Goal: Information Seeking & Learning: Learn about a topic

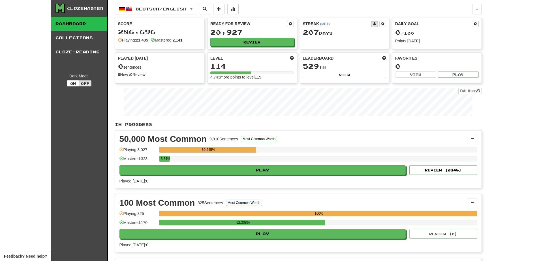
click at [249, 239] on div "100 Most Common 325 Sentences Most Common Words Manage Sentences Unpin from Das…" at bounding box center [298, 224] width 366 height 58
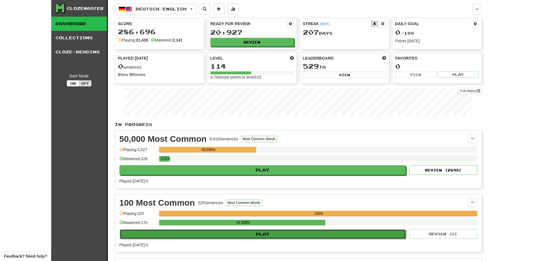
click at [249, 233] on button "Play" at bounding box center [263, 235] width 286 height 10
select select "**"
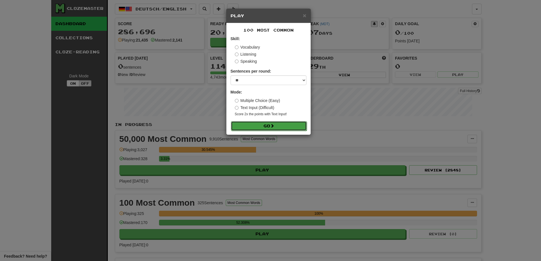
click at [263, 124] on button "Go" at bounding box center [269, 126] width 76 height 10
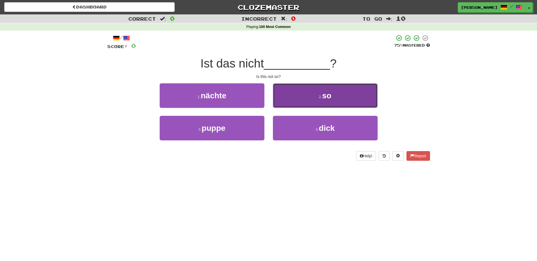
click at [304, 94] on button "2 . so" at bounding box center [325, 95] width 105 height 25
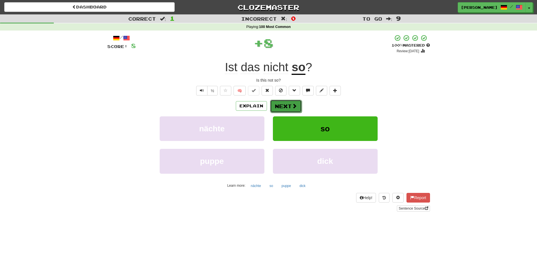
click at [287, 104] on button "Next" at bounding box center [286, 106] width 32 height 13
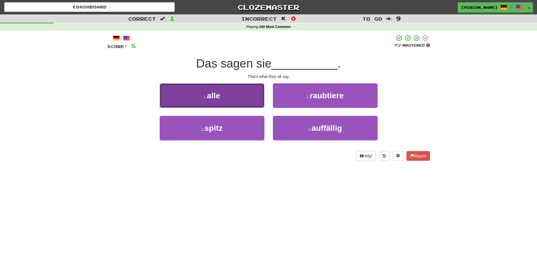
click at [253, 101] on button "1 . alle" at bounding box center [212, 95] width 105 height 25
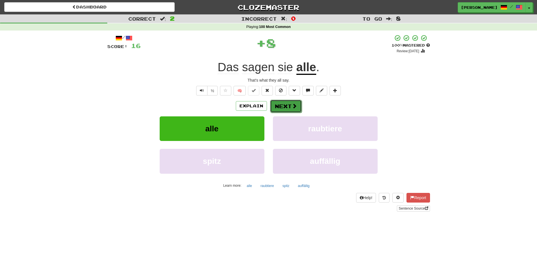
click at [285, 102] on button "Next" at bounding box center [286, 106] width 32 height 13
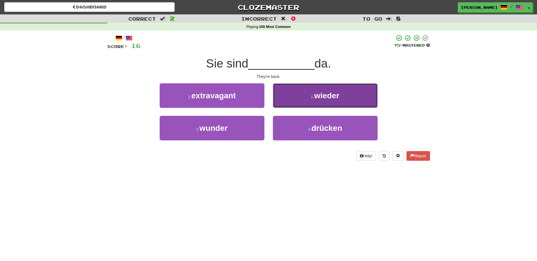
click at [283, 99] on button "2 . wieder" at bounding box center [325, 95] width 105 height 25
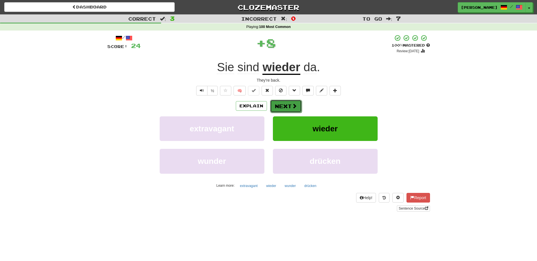
click at [280, 107] on button "Next" at bounding box center [286, 106] width 32 height 13
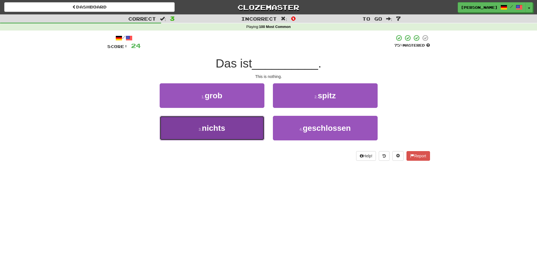
click at [234, 131] on button "3 . nichts" at bounding box center [212, 128] width 105 height 25
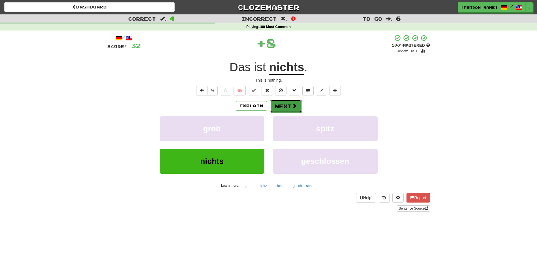
click at [285, 106] on button "Next" at bounding box center [286, 106] width 32 height 13
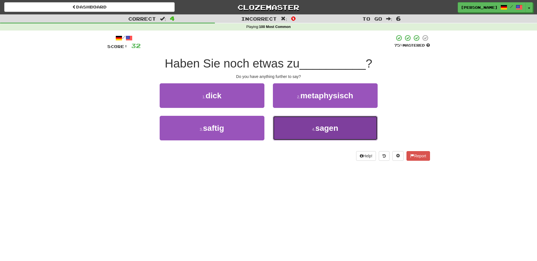
click at [302, 128] on button "4 . sagen" at bounding box center [325, 128] width 105 height 25
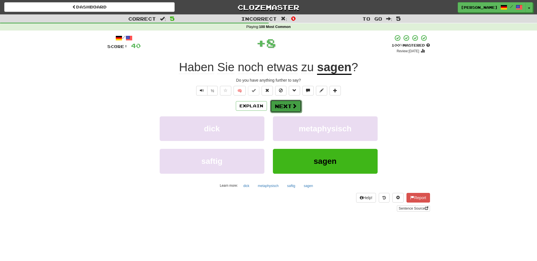
click at [284, 104] on button "Next" at bounding box center [286, 106] width 32 height 13
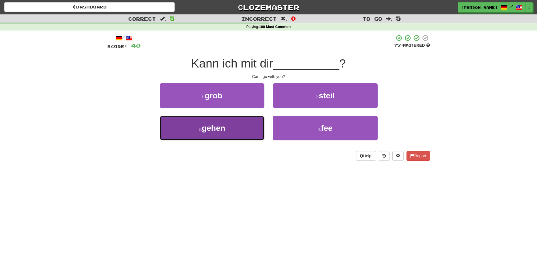
click at [240, 131] on button "3 . gehen" at bounding box center [212, 128] width 105 height 25
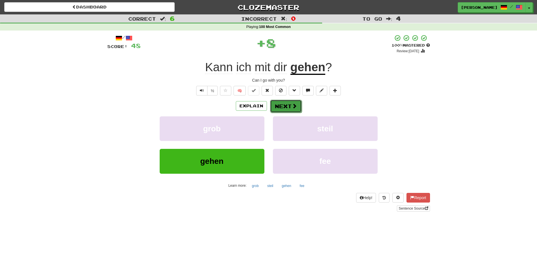
click at [289, 105] on button "Next" at bounding box center [286, 106] width 32 height 13
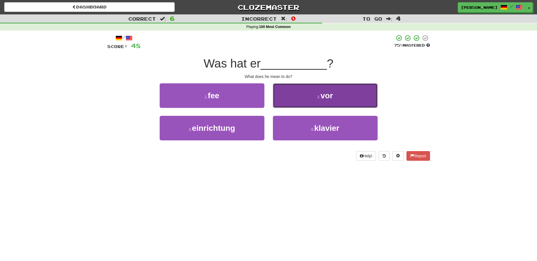
click at [299, 102] on button "2 . vor" at bounding box center [325, 95] width 105 height 25
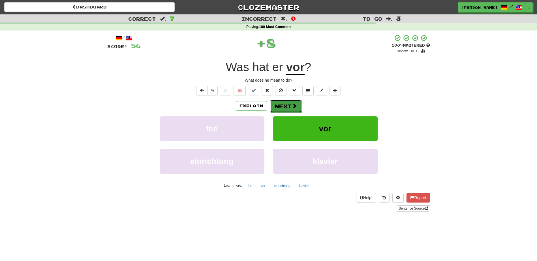
click at [289, 104] on button "Next" at bounding box center [286, 106] width 32 height 13
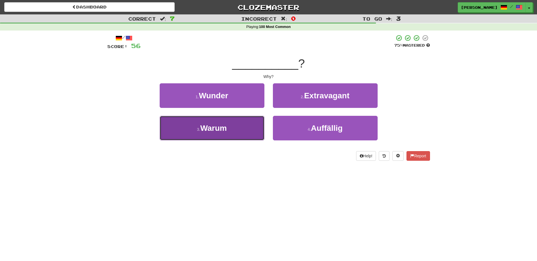
click at [233, 133] on button "3 . Warum" at bounding box center [212, 128] width 105 height 25
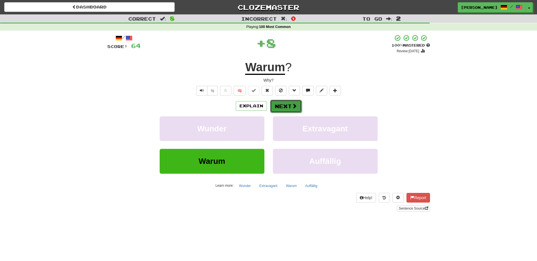
click at [279, 107] on button "Next" at bounding box center [286, 106] width 32 height 13
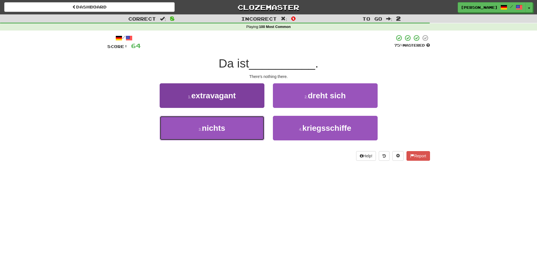
click at [227, 132] on button "3 . nichts" at bounding box center [212, 128] width 105 height 25
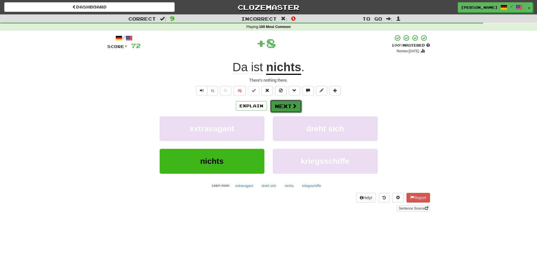
click at [285, 107] on button "Next" at bounding box center [286, 106] width 32 height 13
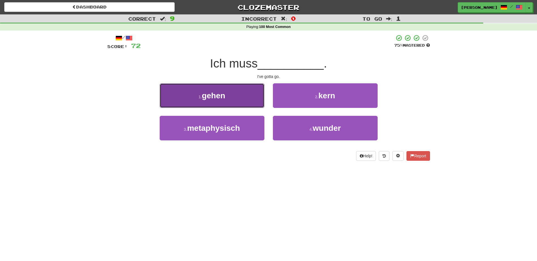
click at [248, 97] on button "1 . gehen" at bounding box center [212, 95] width 105 height 25
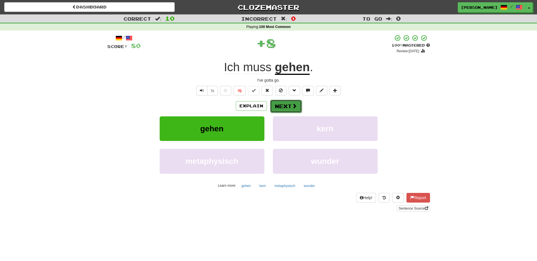
click at [278, 103] on button "Next" at bounding box center [286, 106] width 32 height 13
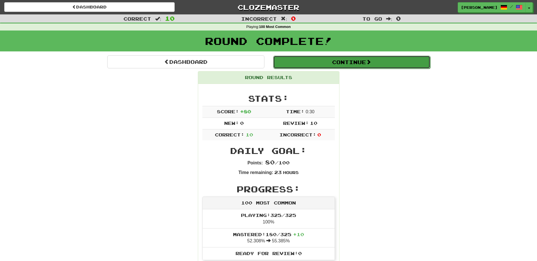
click at [334, 61] on button "Continue" at bounding box center [351, 62] width 157 height 13
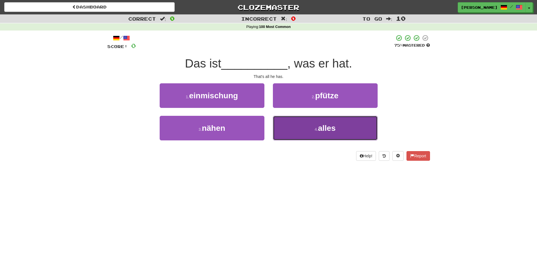
click at [326, 128] on span "alles" at bounding box center [327, 128] width 18 height 9
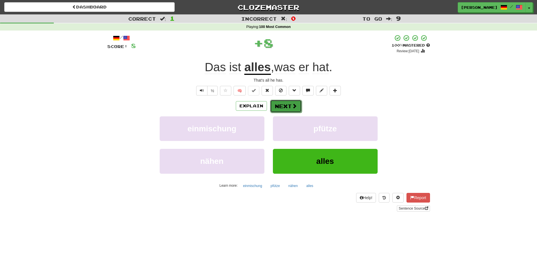
click at [289, 105] on button "Next" at bounding box center [286, 106] width 32 height 13
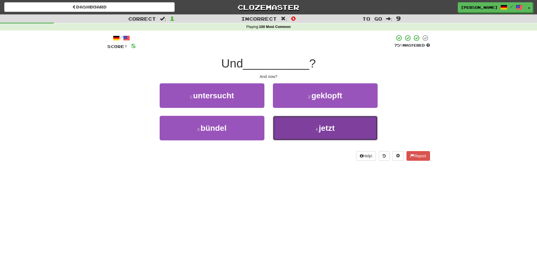
click at [300, 128] on button "4 . jetzt" at bounding box center [325, 128] width 105 height 25
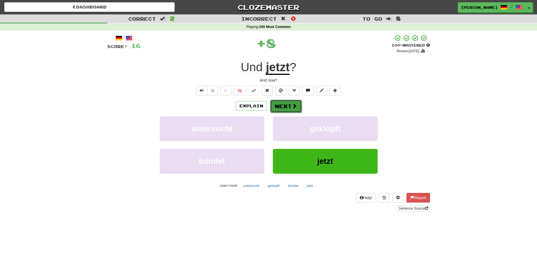
click at [287, 104] on button "Next" at bounding box center [286, 106] width 32 height 13
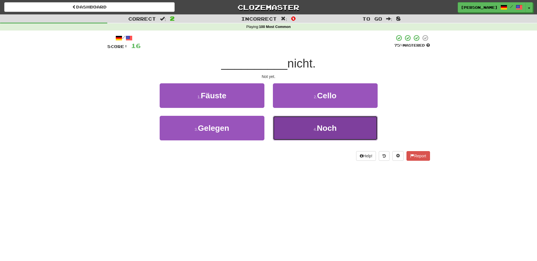
click at [297, 125] on button "4 . Noch" at bounding box center [325, 128] width 105 height 25
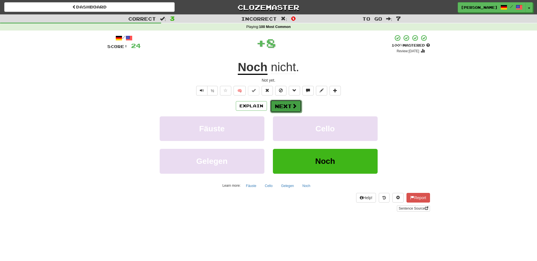
click at [282, 102] on button "Next" at bounding box center [286, 106] width 32 height 13
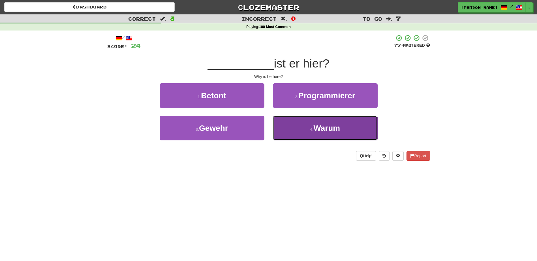
click at [294, 124] on button "4 . Warum" at bounding box center [325, 128] width 105 height 25
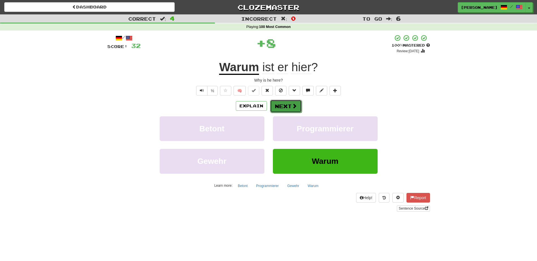
click at [280, 106] on button "Next" at bounding box center [286, 106] width 32 height 13
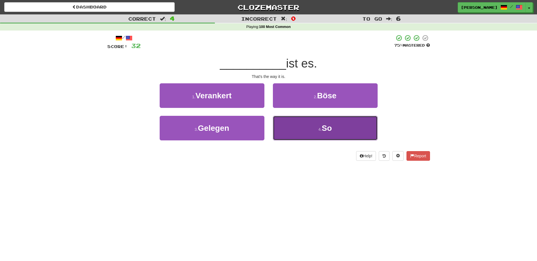
click at [298, 131] on button "4 . So" at bounding box center [325, 128] width 105 height 25
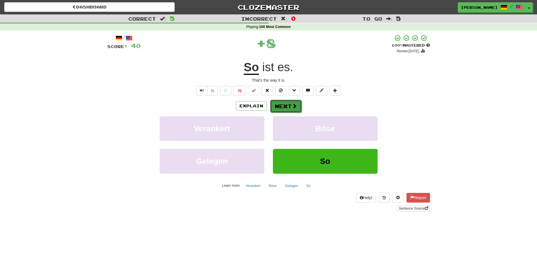
click at [288, 108] on button "Next" at bounding box center [286, 106] width 32 height 13
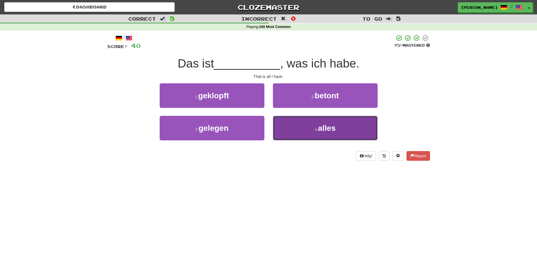
click at [305, 131] on button "4 . alles" at bounding box center [325, 128] width 105 height 25
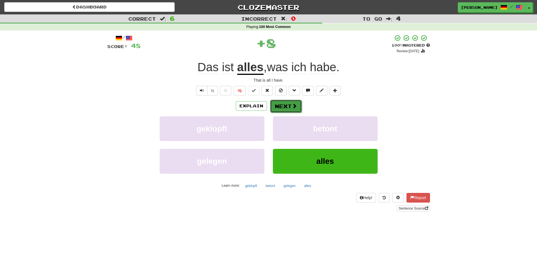
click at [289, 108] on button "Next" at bounding box center [286, 106] width 32 height 13
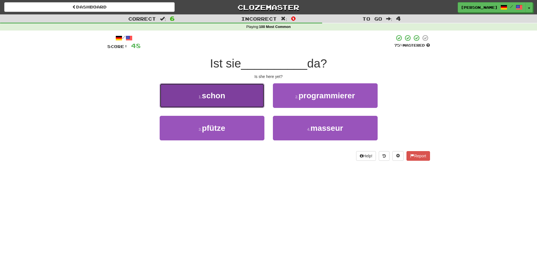
click at [248, 99] on button "1 . schon" at bounding box center [212, 95] width 105 height 25
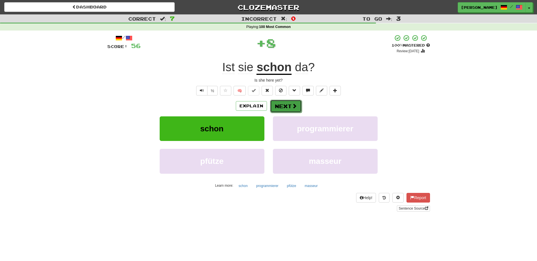
click at [279, 105] on button "Next" at bounding box center [286, 106] width 32 height 13
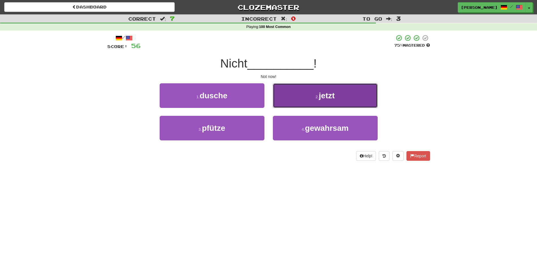
click at [288, 100] on button "2 . jetzt" at bounding box center [325, 95] width 105 height 25
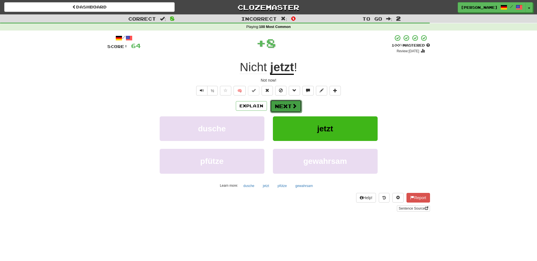
click at [280, 103] on button "Next" at bounding box center [286, 106] width 32 height 13
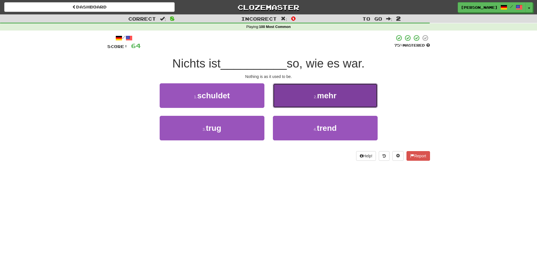
click at [303, 100] on button "2 . mehr" at bounding box center [325, 95] width 105 height 25
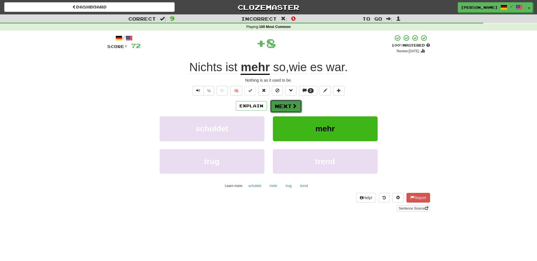
click at [283, 105] on button "Next" at bounding box center [286, 106] width 32 height 13
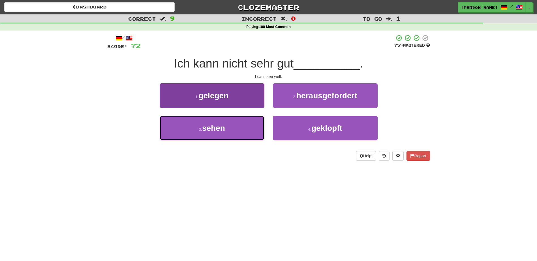
click at [250, 131] on button "3 . sehen" at bounding box center [212, 128] width 105 height 25
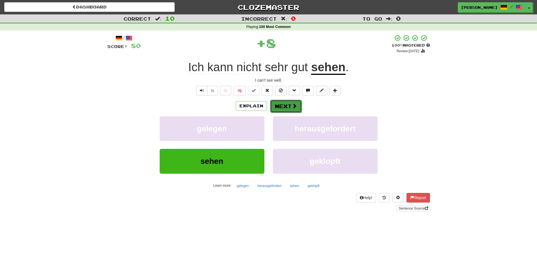
click at [289, 109] on button "Next" at bounding box center [286, 106] width 32 height 13
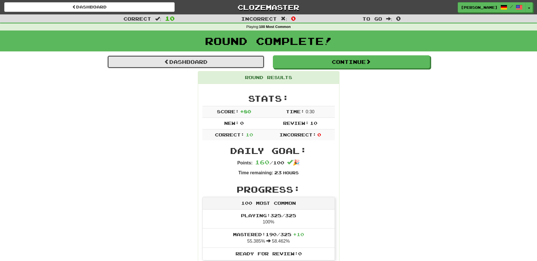
click at [173, 60] on link "Dashboard" at bounding box center [185, 61] width 157 height 13
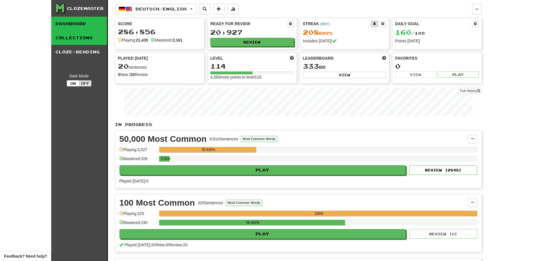
click at [89, 38] on link "Collections" at bounding box center [79, 38] width 56 height 14
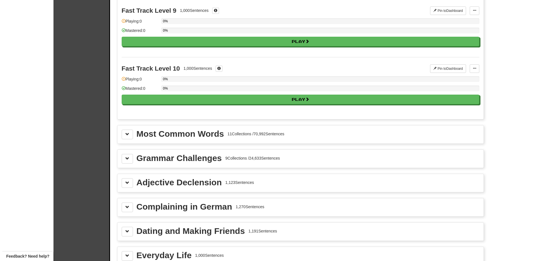
scroll to position [525, 0]
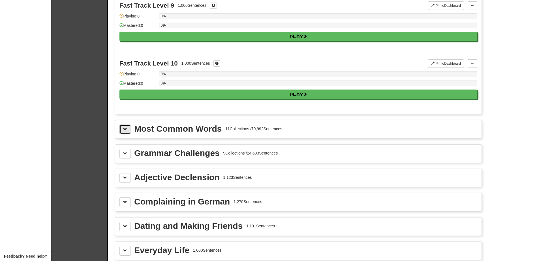
click at [124, 130] on span at bounding box center [125, 129] width 4 height 4
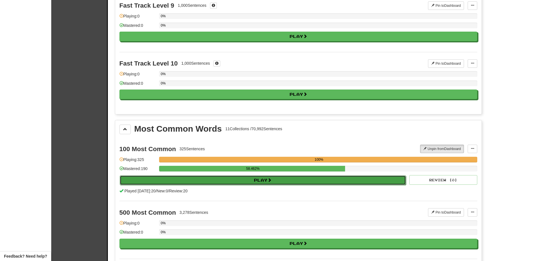
click at [163, 179] on button "Play" at bounding box center [263, 181] width 286 height 10
select select "**"
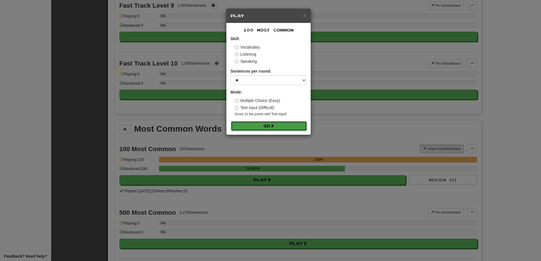
click at [266, 122] on button "Go" at bounding box center [269, 126] width 76 height 10
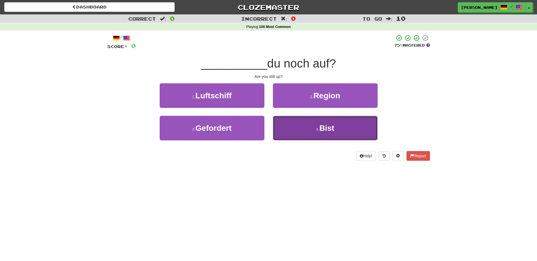
click at [313, 132] on button "4 . Bist" at bounding box center [325, 128] width 105 height 25
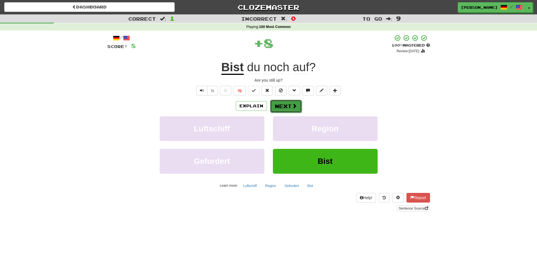
click at [286, 105] on button "Next" at bounding box center [286, 106] width 32 height 13
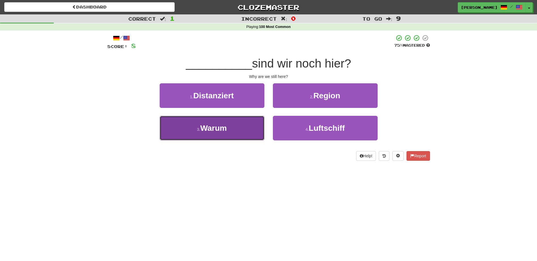
click at [226, 124] on span "Warum" at bounding box center [213, 128] width 27 height 9
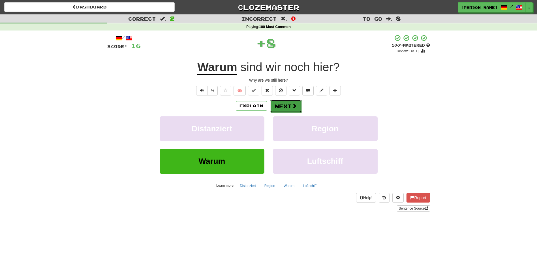
click at [280, 102] on button "Next" at bounding box center [286, 106] width 32 height 13
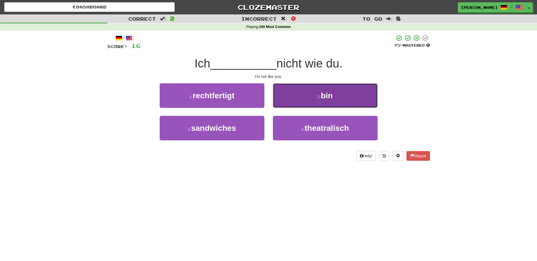
click at [295, 102] on button "2 . bin" at bounding box center [325, 95] width 105 height 25
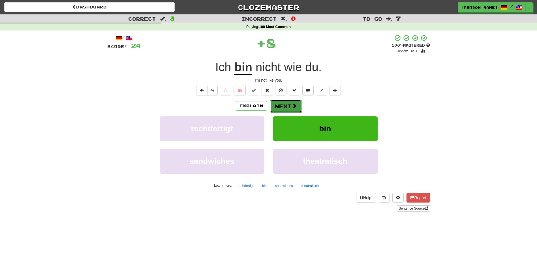
click at [284, 106] on button "Next" at bounding box center [286, 106] width 32 height 13
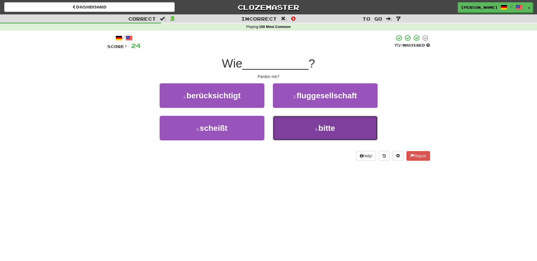
click at [292, 130] on button "4 . bitte" at bounding box center [325, 128] width 105 height 25
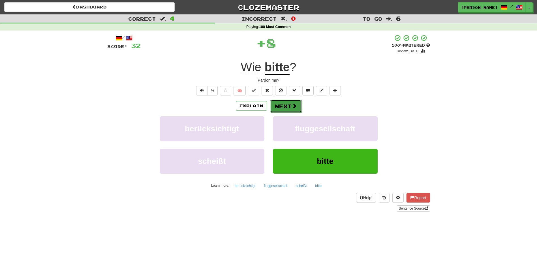
click at [282, 109] on button "Next" at bounding box center [286, 106] width 32 height 13
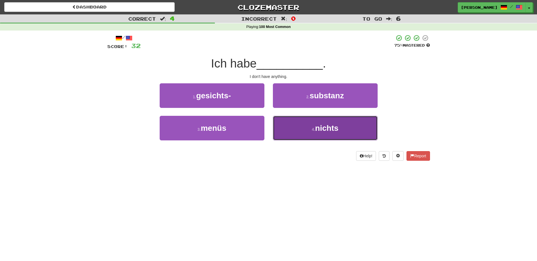
click at [291, 130] on button "4 . nichts" at bounding box center [325, 128] width 105 height 25
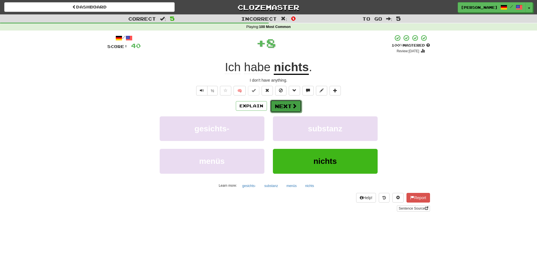
click at [287, 107] on button "Next" at bounding box center [286, 106] width 32 height 13
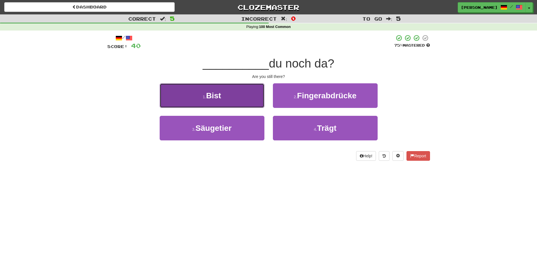
click at [236, 97] on button "1 . Bist" at bounding box center [212, 95] width 105 height 25
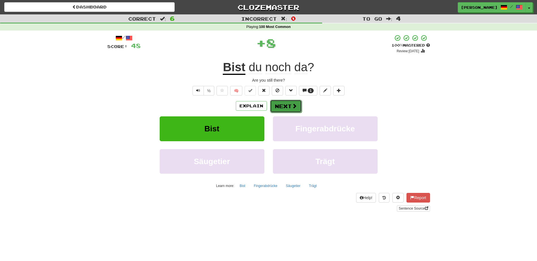
click at [278, 104] on button "Next" at bounding box center [286, 106] width 32 height 13
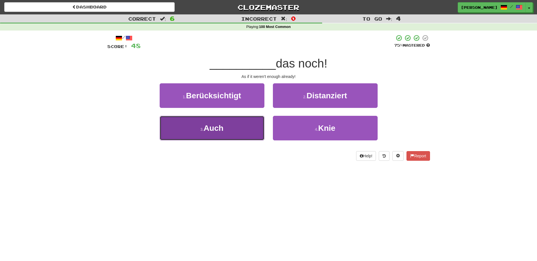
click at [242, 125] on button "3 . Auch" at bounding box center [212, 128] width 105 height 25
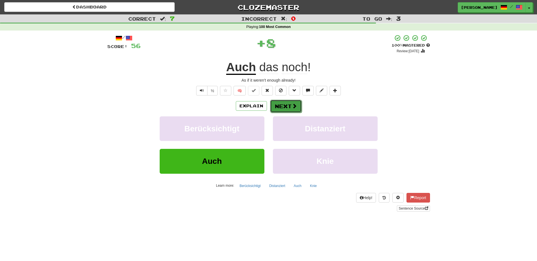
click at [281, 108] on button "Next" at bounding box center [286, 106] width 32 height 13
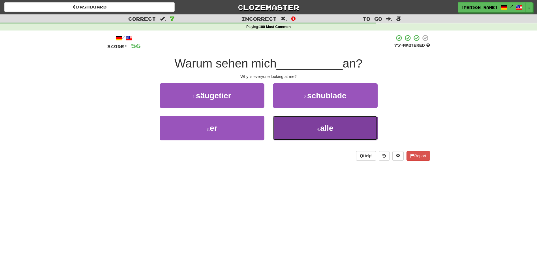
click at [285, 132] on button "4 . alle" at bounding box center [325, 128] width 105 height 25
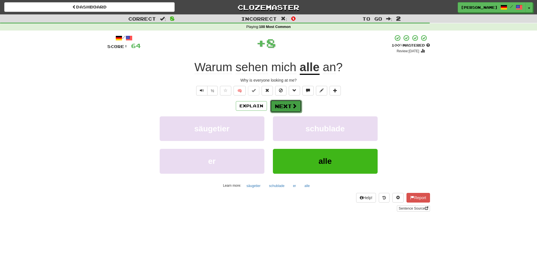
click at [278, 107] on button "Next" at bounding box center [286, 106] width 32 height 13
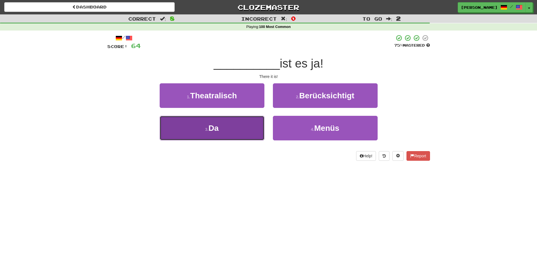
click at [247, 126] on button "3 . Da" at bounding box center [212, 128] width 105 height 25
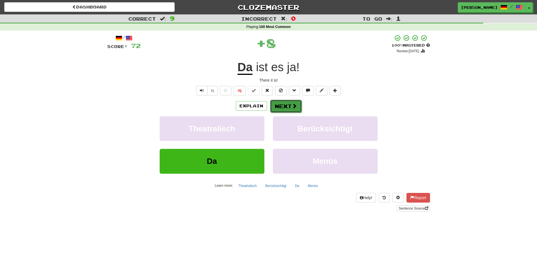
click at [286, 106] on button "Next" at bounding box center [286, 106] width 32 height 13
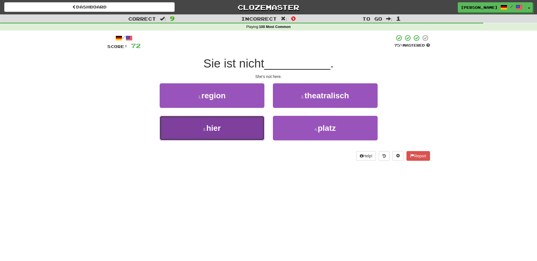
click at [239, 125] on button "3 . hier" at bounding box center [212, 128] width 105 height 25
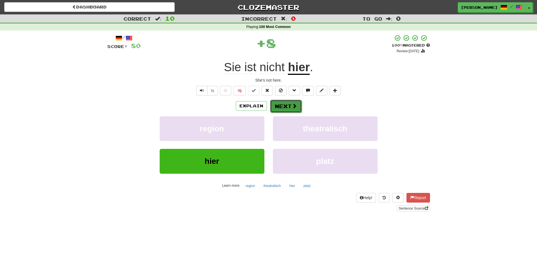
click at [279, 106] on button "Next" at bounding box center [286, 106] width 32 height 13
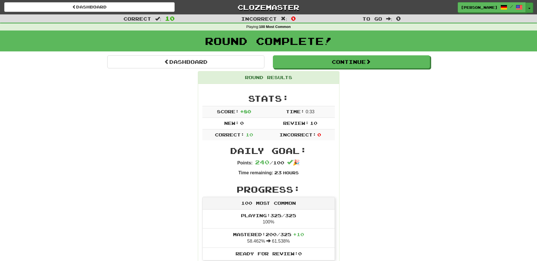
click at [531, 8] on button "Toggle Dropdown" at bounding box center [528, 8] width 7 height 10
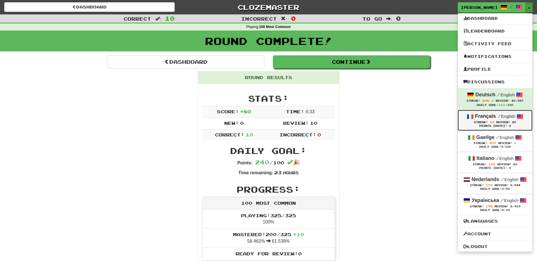
click at [483, 116] on strong "Français" at bounding box center [485, 116] width 21 height 6
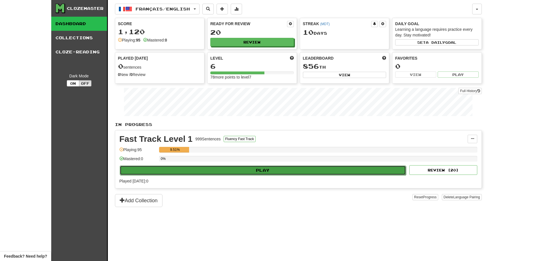
click at [216, 170] on button "Play" at bounding box center [263, 171] width 286 height 10
select select "**"
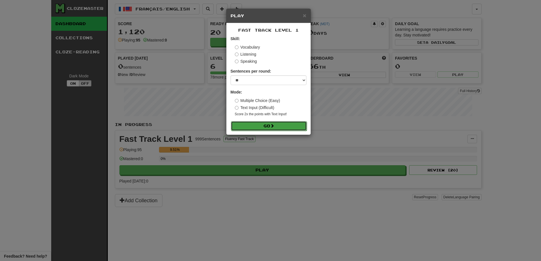
click at [256, 126] on button "Go" at bounding box center [269, 126] width 76 height 10
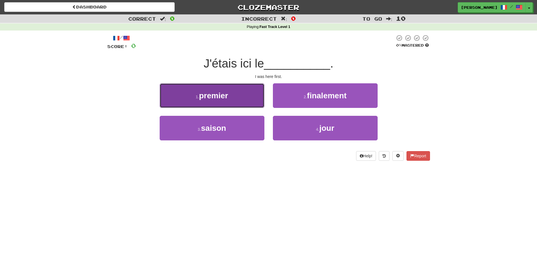
click at [242, 103] on button "1 . premier" at bounding box center [212, 95] width 105 height 25
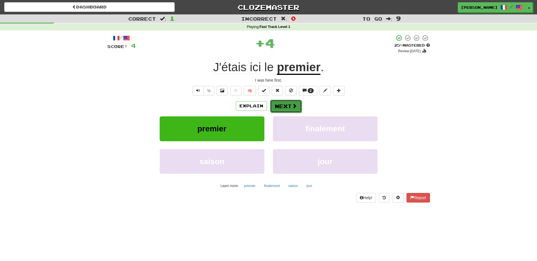
click at [279, 104] on button "Next" at bounding box center [286, 106] width 32 height 13
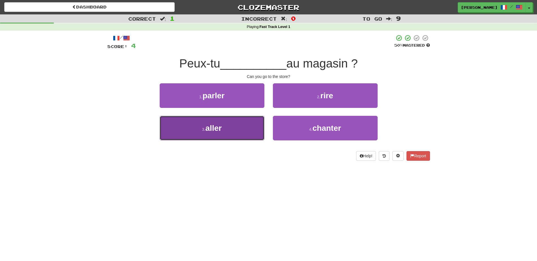
click at [234, 126] on button "3 . aller" at bounding box center [212, 128] width 105 height 25
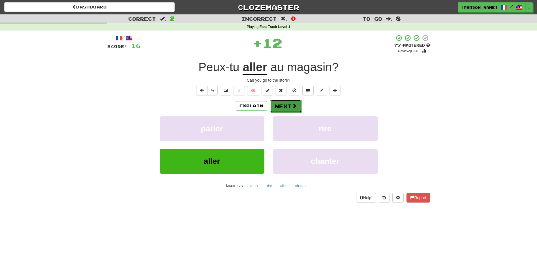
click at [287, 104] on button "Next" at bounding box center [286, 106] width 32 height 13
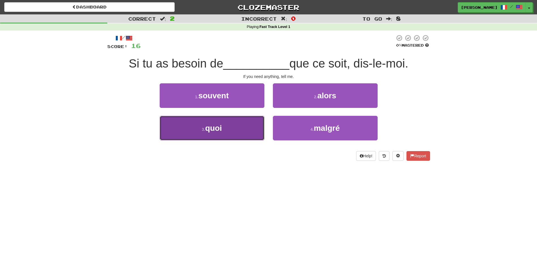
click at [237, 126] on button "3 . quoi" at bounding box center [212, 128] width 105 height 25
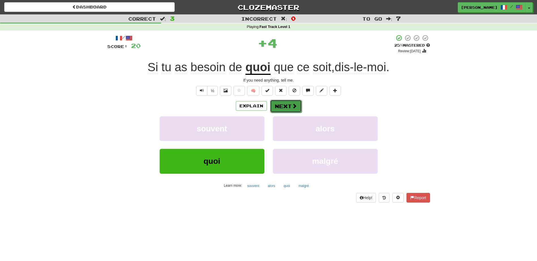
click at [279, 106] on button "Next" at bounding box center [286, 106] width 32 height 13
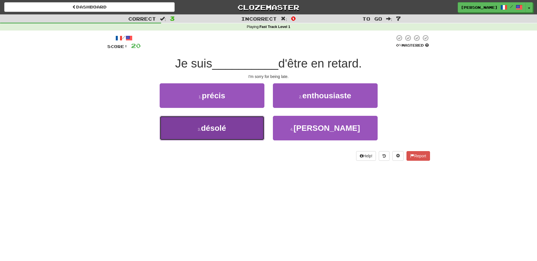
click at [240, 120] on button "3 . désolé" at bounding box center [212, 128] width 105 height 25
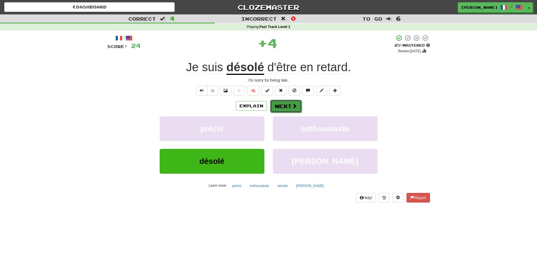
click at [283, 105] on button "Next" at bounding box center [286, 106] width 32 height 13
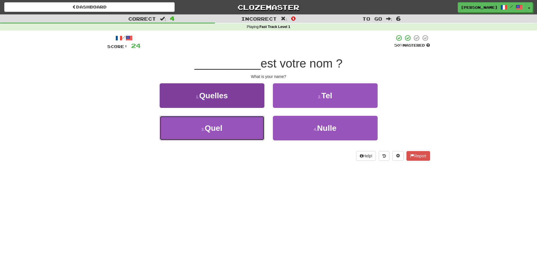
drag, startPoint x: 227, startPoint y: 135, endPoint x: 236, endPoint y: 129, distance: 11.0
click at [230, 134] on button "3 . Quel" at bounding box center [212, 128] width 105 height 25
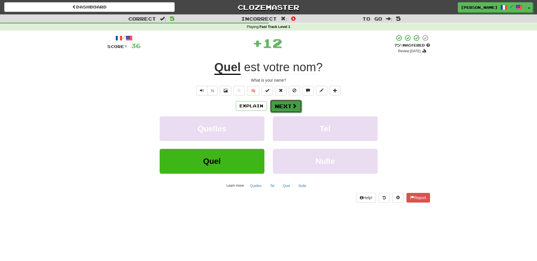
click at [280, 105] on button "Next" at bounding box center [286, 106] width 32 height 13
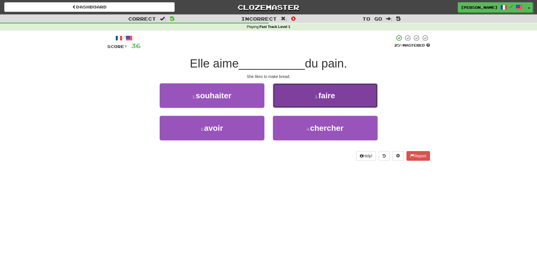
click at [283, 101] on button "2 . faire" at bounding box center [325, 95] width 105 height 25
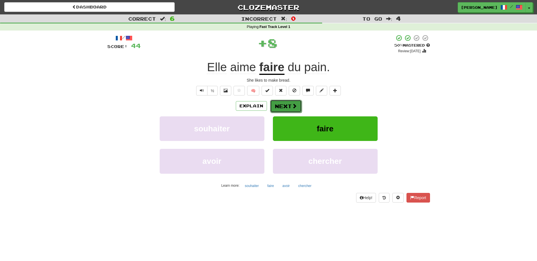
click at [280, 104] on button "Next" at bounding box center [286, 106] width 32 height 13
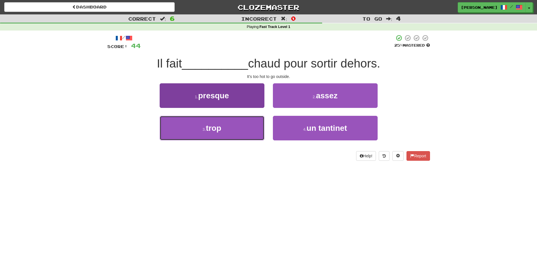
drag, startPoint x: 242, startPoint y: 126, endPoint x: 249, endPoint y: 120, distance: 9.2
click at [242, 126] on button "3 . trop" at bounding box center [212, 128] width 105 height 25
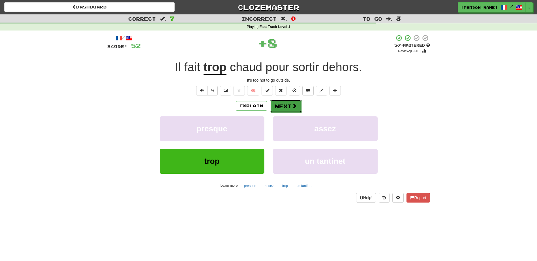
click at [280, 103] on button "Next" at bounding box center [286, 106] width 32 height 13
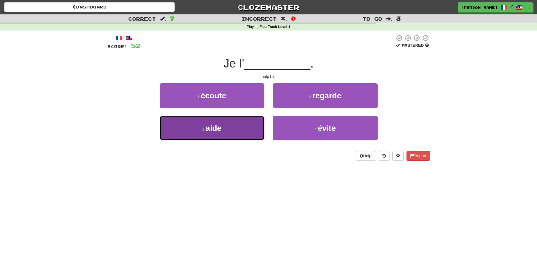
click at [233, 129] on button "3 . aide" at bounding box center [212, 128] width 105 height 25
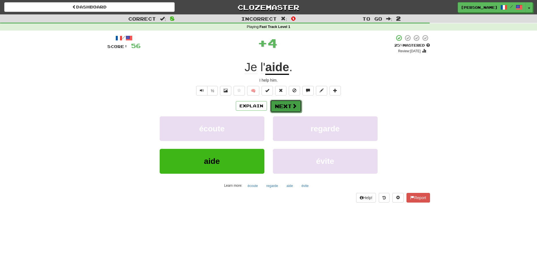
click at [280, 104] on button "Next" at bounding box center [286, 106] width 32 height 13
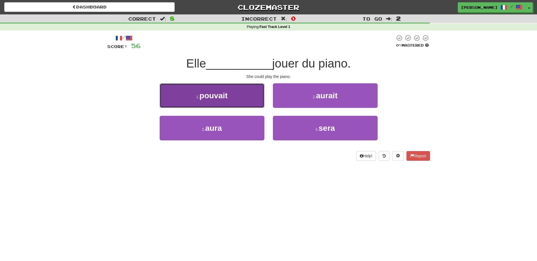
click at [244, 99] on button "1 . pouvait" at bounding box center [212, 95] width 105 height 25
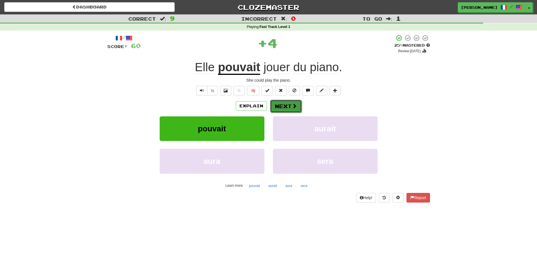
click at [285, 103] on button "Next" at bounding box center [286, 106] width 32 height 13
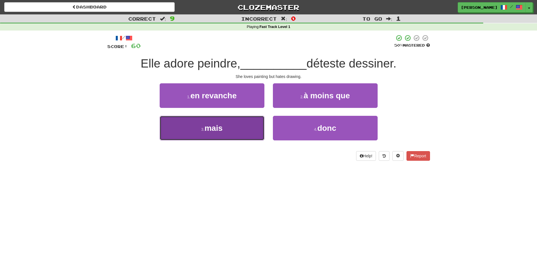
click at [247, 122] on button "3 . mais" at bounding box center [212, 128] width 105 height 25
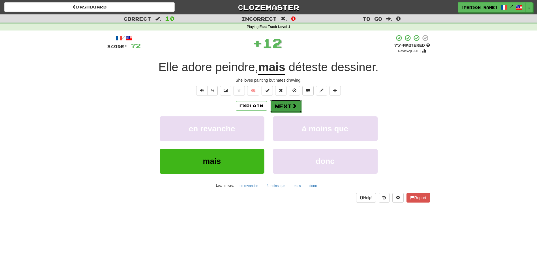
click at [281, 105] on button "Next" at bounding box center [286, 106] width 32 height 13
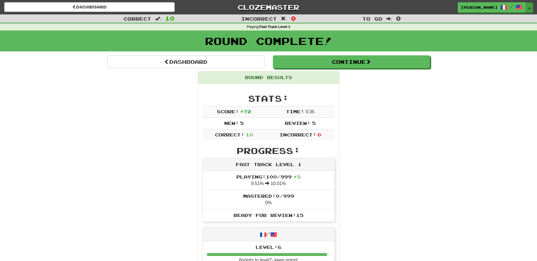
click at [528, 7] on button "Toggle Dropdown" at bounding box center [528, 8] width 7 height 10
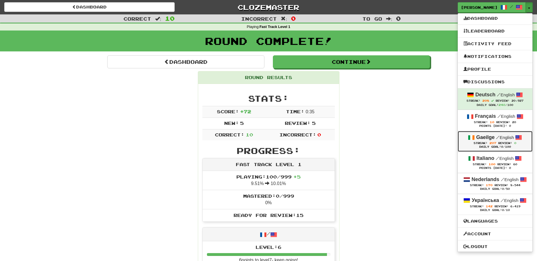
click at [478, 139] on strong "Gaeilge" at bounding box center [485, 138] width 18 height 6
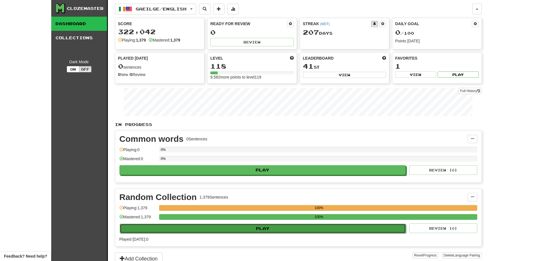
click at [221, 227] on button "Play" at bounding box center [263, 229] width 286 height 10
select select "**"
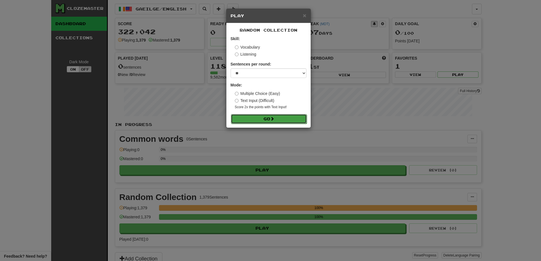
click at [280, 119] on button "Go" at bounding box center [269, 119] width 76 height 10
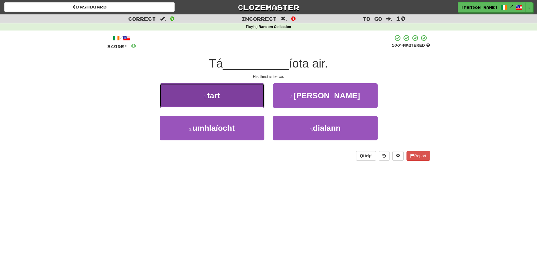
click at [241, 101] on button "1 . tart" at bounding box center [212, 95] width 105 height 25
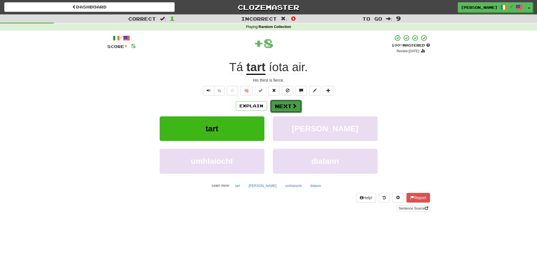
click at [285, 104] on button "Next" at bounding box center [286, 106] width 32 height 13
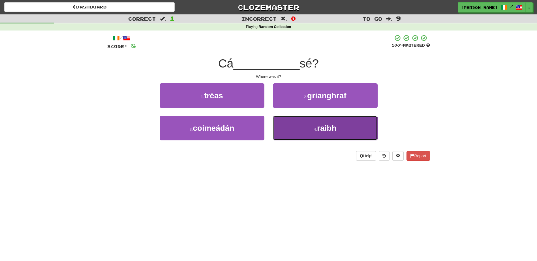
click at [291, 126] on button "4 . raibh" at bounding box center [325, 128] width 105 height 25
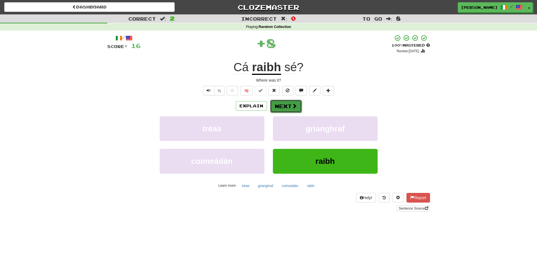
click at [288, 108] on button "Next" at bounding box center [286, 106] width 32 height 13
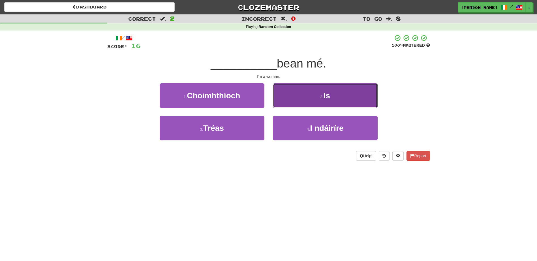
click at [308, 100] on button "2 . Is" at bounding box center [325, 95] width 105 height 25
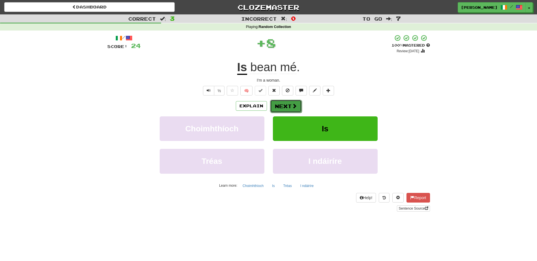
click at [286, 105] on button "Next" at bounding box center [286, 106] width 32 height 13
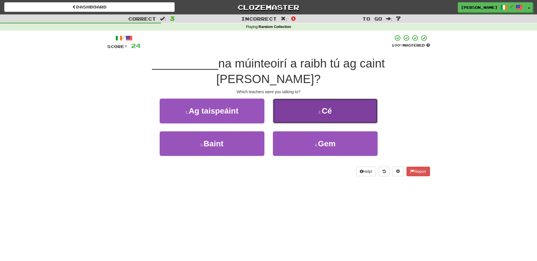
click at [289, 99] on button "2 . Cé" at bounding box center [325, 111] width 105 height 25
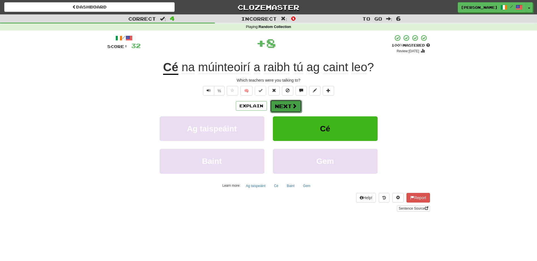
click at [285, 104] on button "Next" at bounding box center [286, 106] width 32 height 13
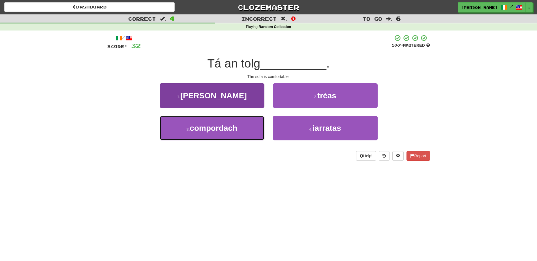
click at [248, 128] on button "3 . compordach" at bounding box center [212, 128] width 105 height 25
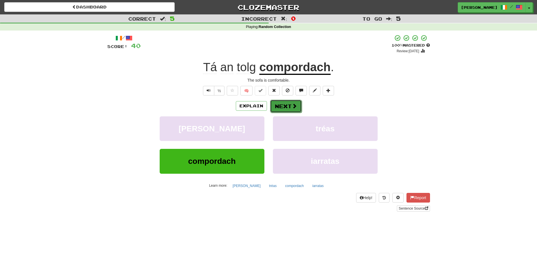
click at [285, 104] on button "Next" at bounding box center [286, 106] width 32 height 13
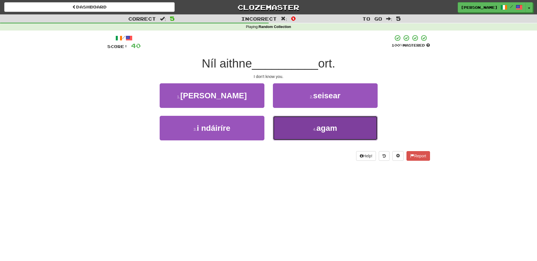
click at [289, 127] on button "4 . agam" at bounding box center [325, 128] width 105 height 25
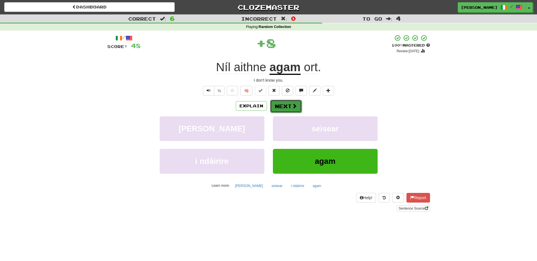
click at [285, 108] on button "Next" at bounding box center [286, 106] width 32 height 13
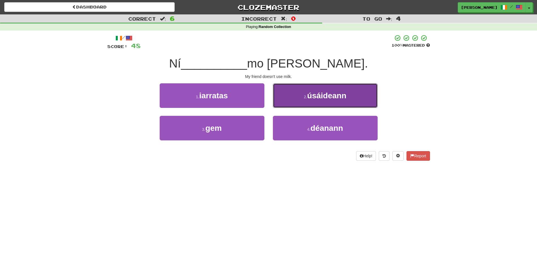
click at [295, 100] on button "2 . úsáideann" at bounding box center [325, 95] width 105 height 25
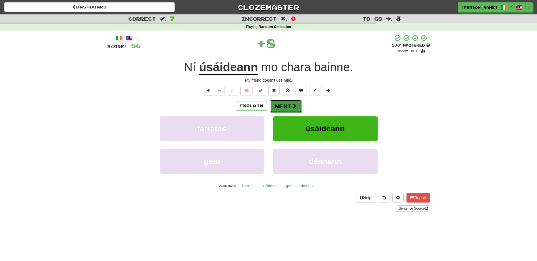
click at [292, 102] on button "Next" at bounding box center [286, 106] width 32 height 13
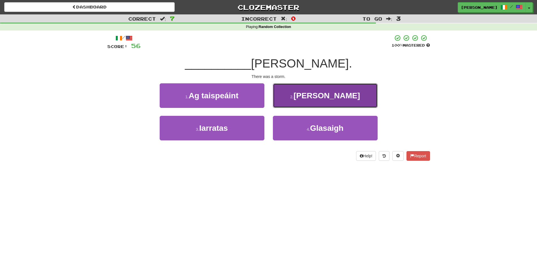
click at [293, 99] on button "2 . Bhí" at bounding box center [325, 95] width 105 height 25
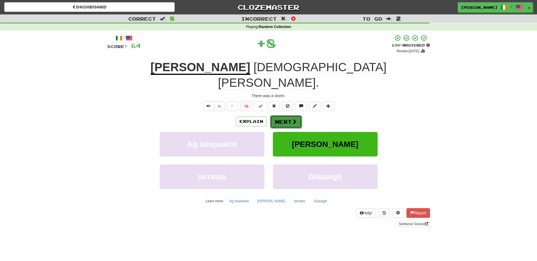
click at [289, 115] on button "Next" at bounding box center [286, 121] width 32 height 13
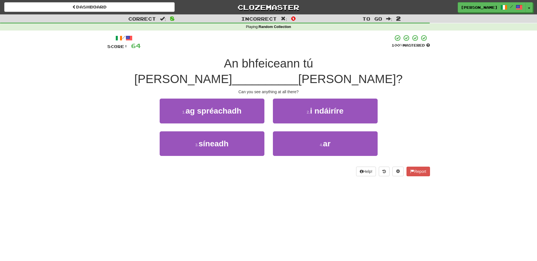
click at [289, 115] on div "2 . i ndáiríre" at bounding box center [324, 115] width 113 height 33
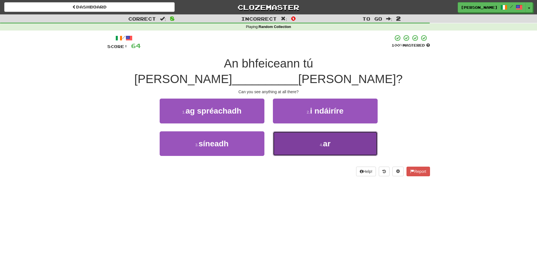
click at [292, 132] on button "4 . ar" at bounding box center [325, 144] width 105 height 25
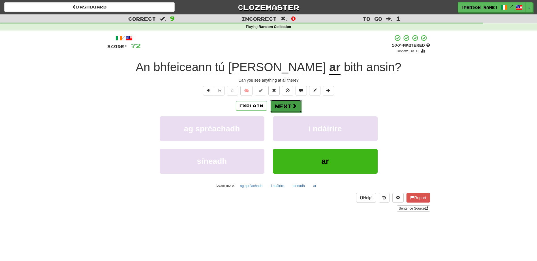
click at [292, 106] on span at bounding box center [294, 106] width 5 height 5
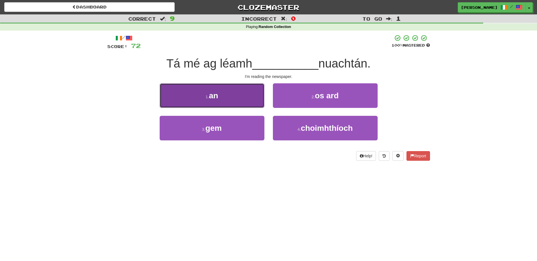
click at [252, 100] on button "1 . an" at bounding box center [212, 95] width 105 height 25
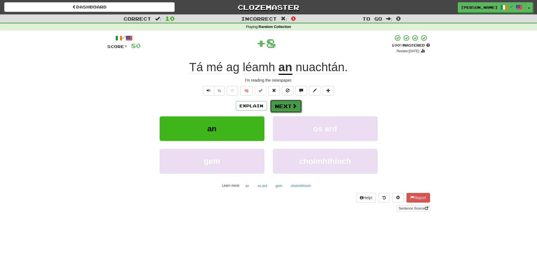
click at [281, 104] on button "Next" at bounding box center [286, 106] width 32 height 13
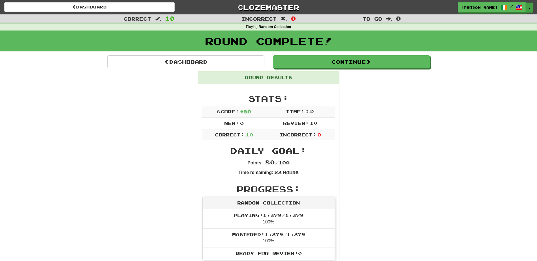
click at [531, 10] on button "Toggle Dropdown" at bounding box center [528, 8] width 7 height 10
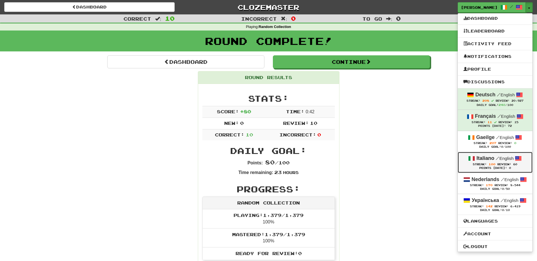
click at [490, 158] on strong "Italiano" at bounding box center [485, 159] width 18 height 6
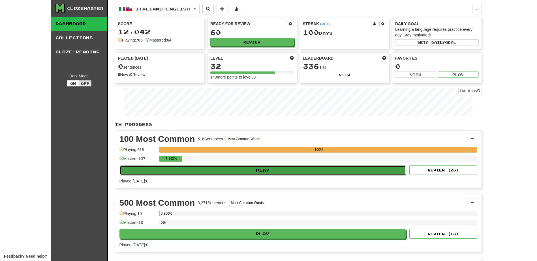
click at [238, 167] on button "Play" at bounding box center [263, 171] width 286 height 10
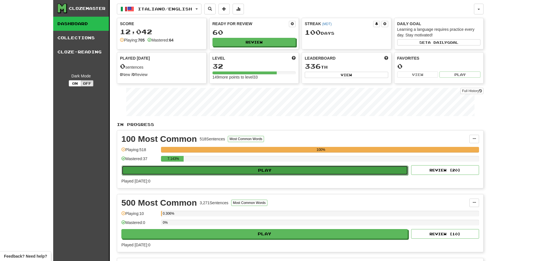
select select "**"
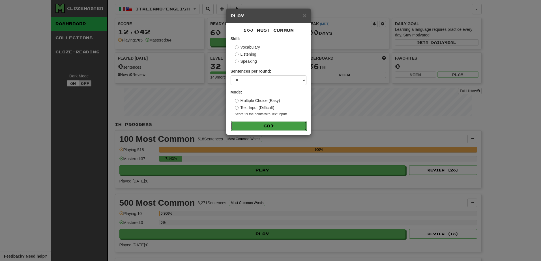
click at [263, 123] on button "Go" at bounding box center [269, 126] width 76 height 10
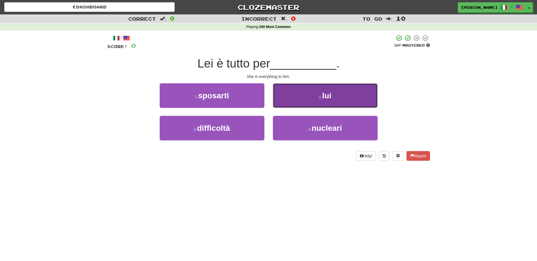
click at [303, 98] on button "2 . lui" at bounding box center [325, 95] width 105 height 25
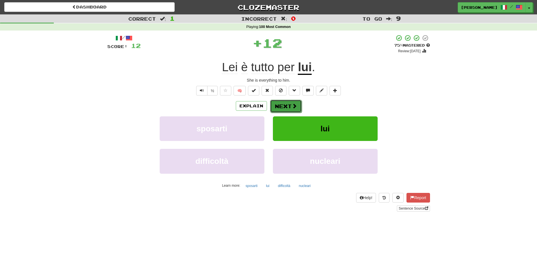
click at [288, 105] on button "Next" at bounding box center [286, 106] width 32 height 13
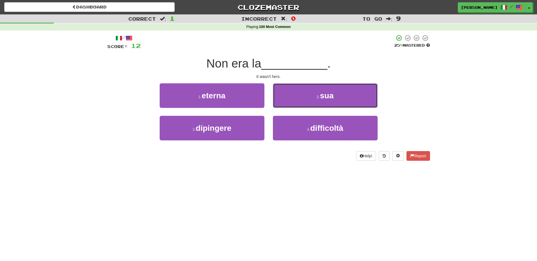
click at [288, 105] on button "2 . sua" at bounding box center [325, 95] width 105 height 25
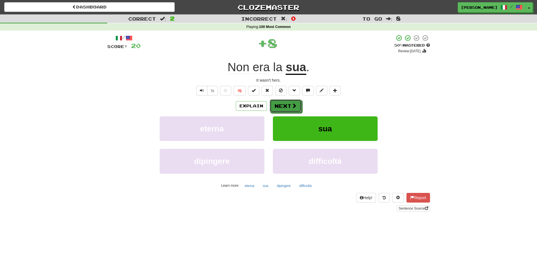
click at [288, 105] on button "Next" at bounding box center [286, 106] width 32 height 13
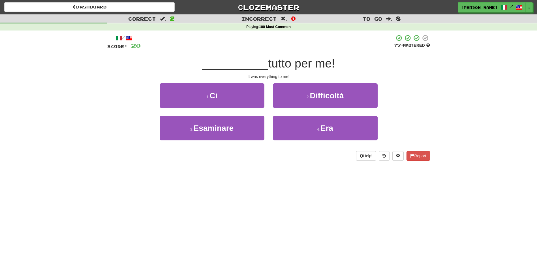
click at [259, 109] on div "1 . Ci" at bounding box center [211, 99] width 113 height 33
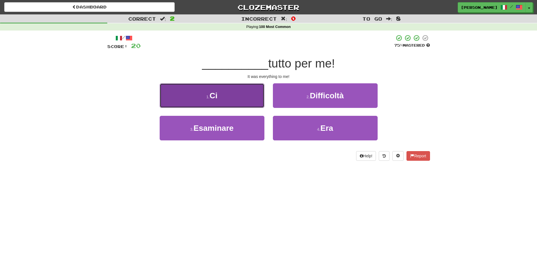
click at [237, 91] on button "1 . Ci" at bounding box center [212, 95] width 105 height 25
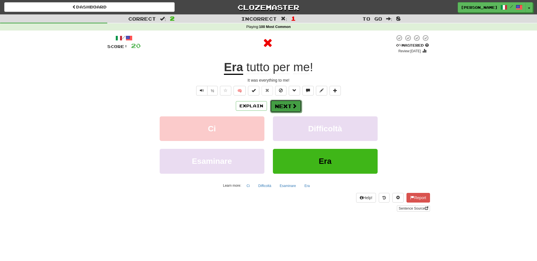
click at [277, 100] on button "Next" at bounding box center [286, 106] width 32 height 13
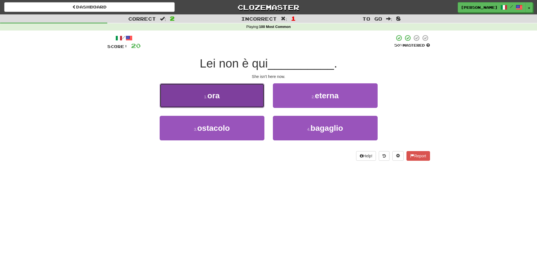
click at [248, 100] on button "1 . ora" at bounding box center [212, 95] width 105 height 25
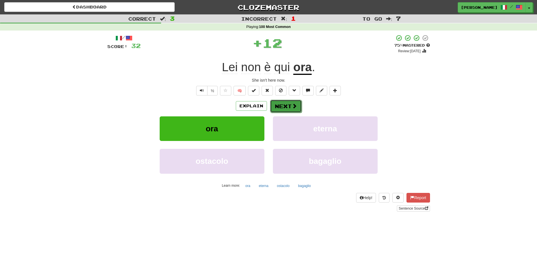
click at [282, 105] on button "Next" at bounding box center [286, 106] width 32 height 13
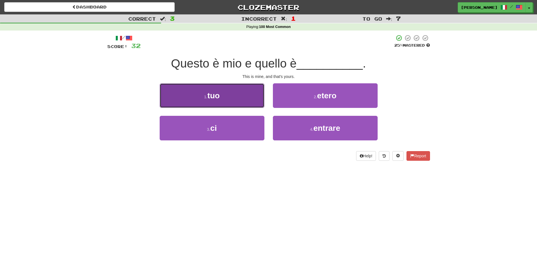
click at [256, 101] on button "1 . tuo" at bounding box center [212, 95] width 105 height 25
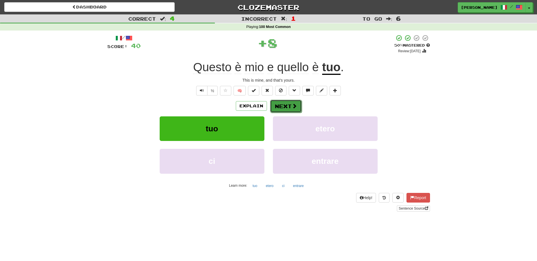
click at [281, 106] on button "Next" at bounding box center [286, 106] width 32 height 13
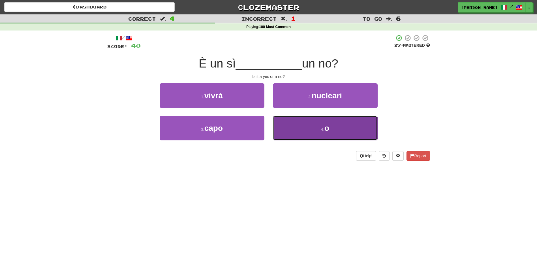
click at [291, 128] on button "4 . o" at bounding box center [325, 128] width 105 height 25
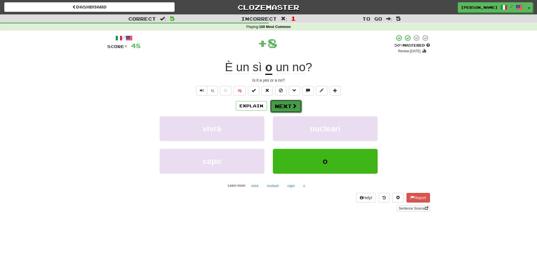
click at [286, 108] on button "Next" at bounding box center [286, 106] width 32 height 13
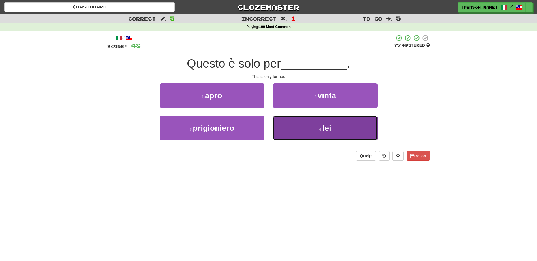
click at [304, 124] on button "4 . lei" at bounding box center [325, 128] width 105 height 25
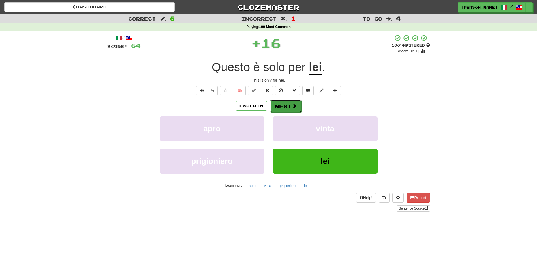
click at [292, 107] on span at bounding box center [294, 106] width 5 height 5
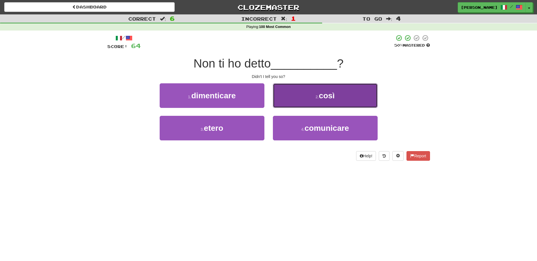
click at [307, 101] on button "2 . così" at bounding box center [325, 95] width 105 height 25
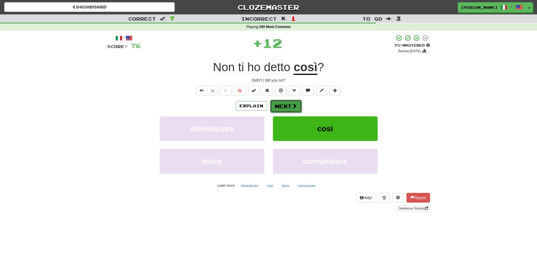
click at [287, 104] on button "Next" at bounding box center [286, 106] width 32 height 13
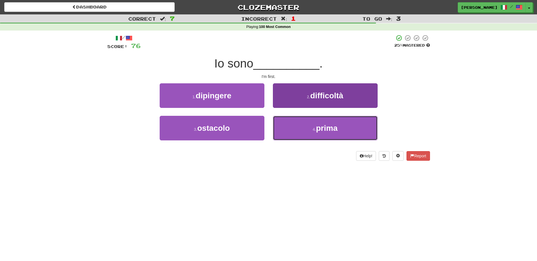
click at [295, 125] on button "4 . prima" at bounding box center [325, 128] width 105 height 25
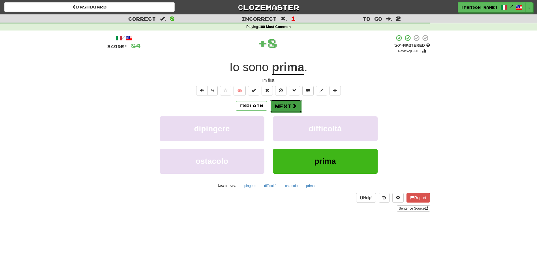
click at [282, 106] on button "Next" at bounding box center [286, 106] width 32 height 13
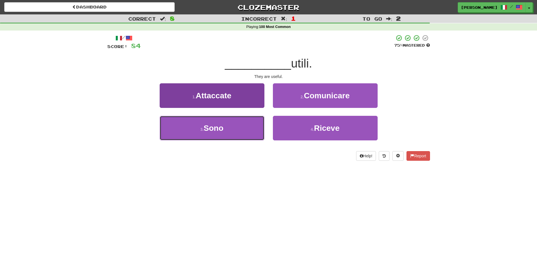
click at [251, 130] on button "3 . Sono" at bounding box center [212, 128] width 105 height 25
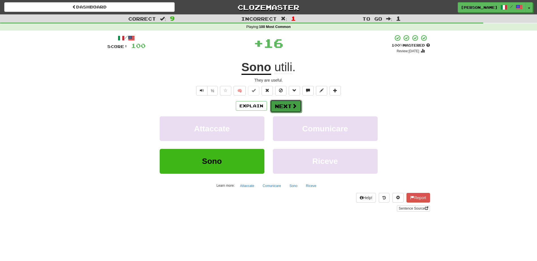
click at [283, 109] on button "Next" at bounding box center [286, 106] width 32 height 13
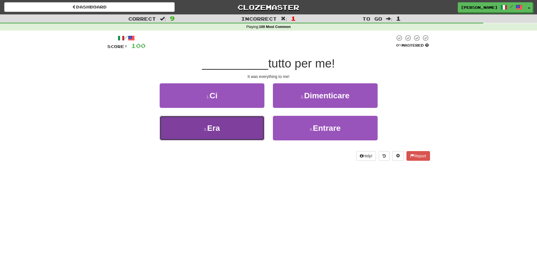
click at [251, 126] on button "3 . Era" at bounding box center [212, 128] width 105 height 25
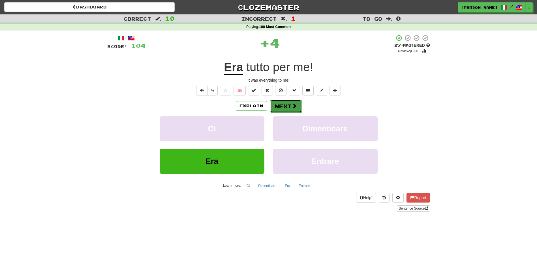
click at [283, 107] on button "Next" at bounding box center [286, 106] width 32 height 13
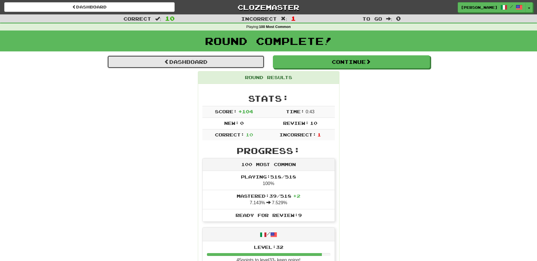
click at [181, 65] on link "Dashboard" at bounding box center [185, 61] width 157 height 13
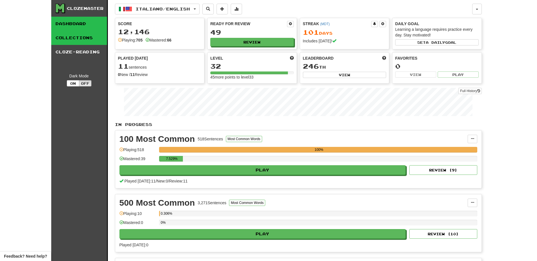
click at [88, 38] on link "Collections" at bounding box center [79, 38] width 56 height 14
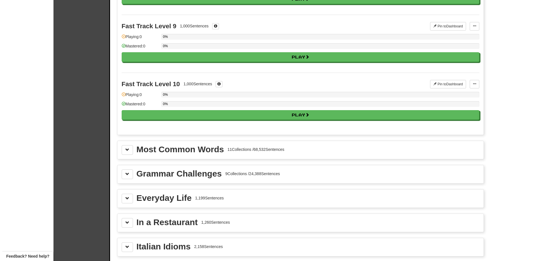
scroll to position [501, 0]
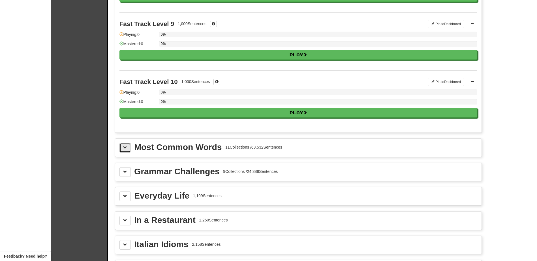
click at [124, 151] on button at bounding box center [124, 148] width 11 height 10
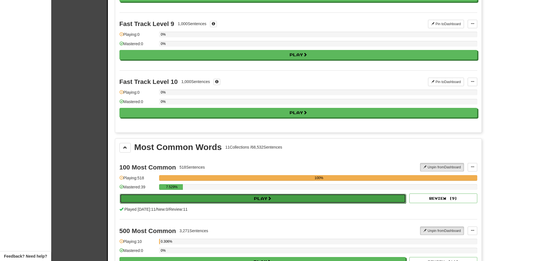
click at [168, 199] on button "Play" at bounding box center [263, 199] width 286 height 10
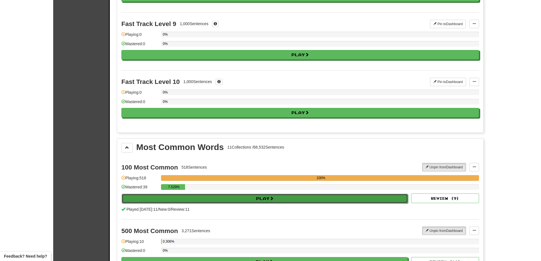
select select "**"
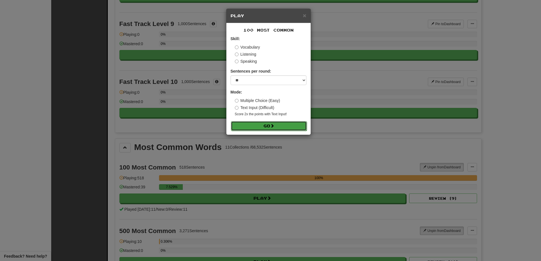
click at [259, 125] on button "Go" at bounding box center [269, 126] width 76 height 10
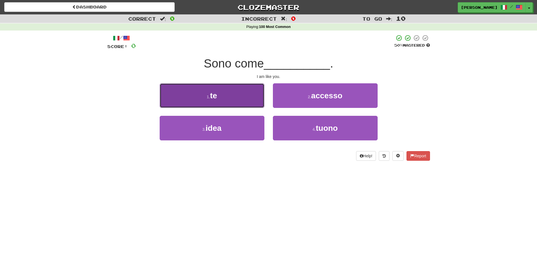
click at [232, 102] on button "1 . te" at bounding box center [212, 95] width 105 height 25
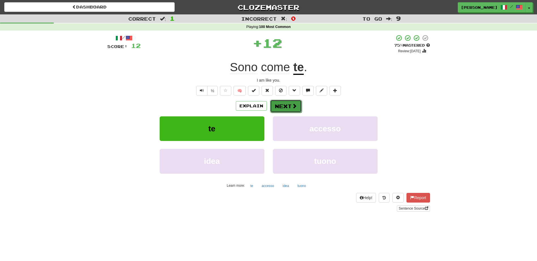
click at [284, 106] on button "Next" at bounding box center [286, 106] width 32 height 13
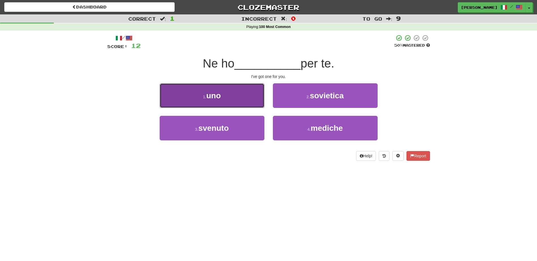
click at [238, 91] on button "1 . uno" at bounding box center [212, 95] width 105 height 25
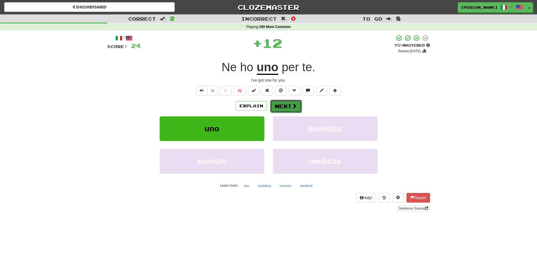
click at [283, 102] on button "Next" at bounding box center [286, 106] width 32 height 13
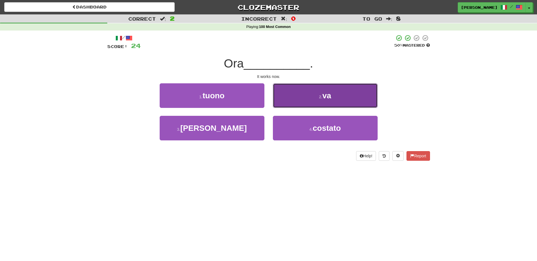
click at [289, 100] on button "2 . va" at bounding box center [325, 95] width 105 height 25
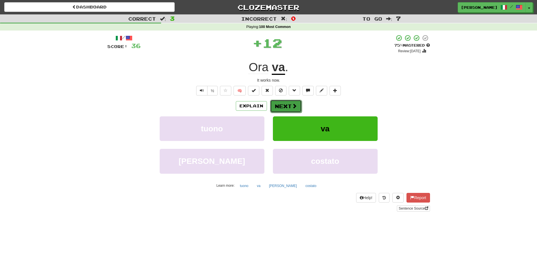
click at [287, 104] on button "Next" at bounding box center [286, 106] width 32 height 13
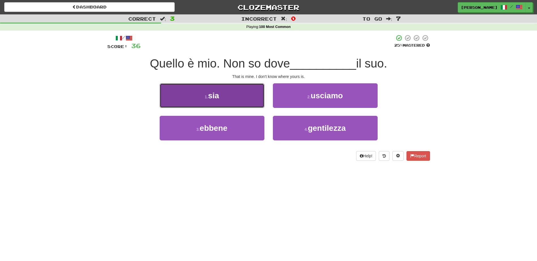
click at [238, 97] on button "1 . sia" at bounding box center [212, 95] width 105 height 25
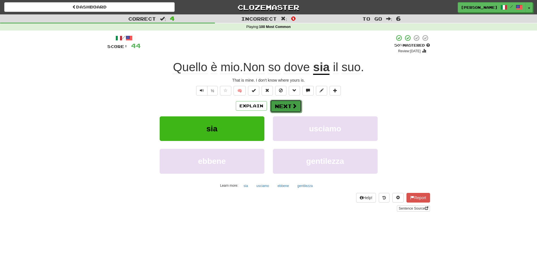
click at [279, 107] on button "Next" at bounding box center [286, 106] width 32 height 13
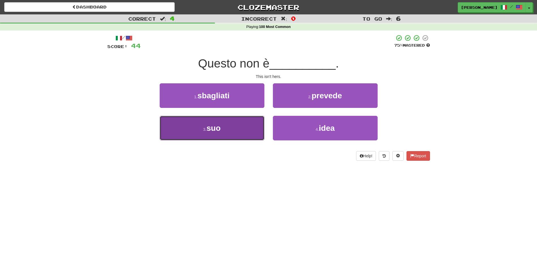
click at [241, 125] on button "3 . suo" at bounding box center [212, 128] width 105 height 25
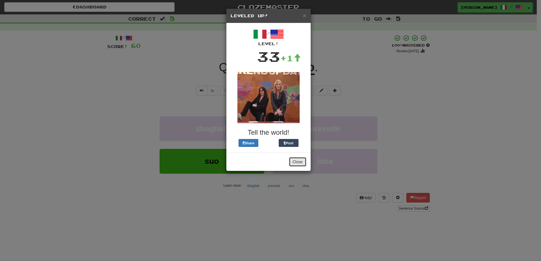
click at [297, 161] on button "Close" at bounding box center [298, 162] width 18 height 10
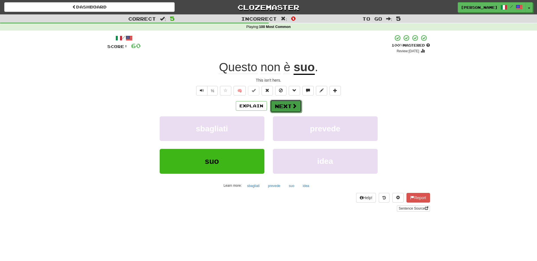
click at [287, 104] on button "Next" at bounding box center [286, 106] width 32 height 13
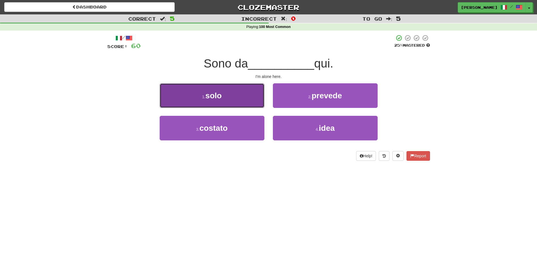
click at [243, 98] on button "1 . solo" at bounding box center [212, 95] width 105 height 25
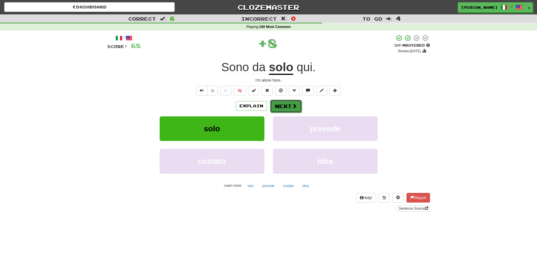
click at [277, 103] on button "Next" at bounding box center [286, 106] width 32 height 13
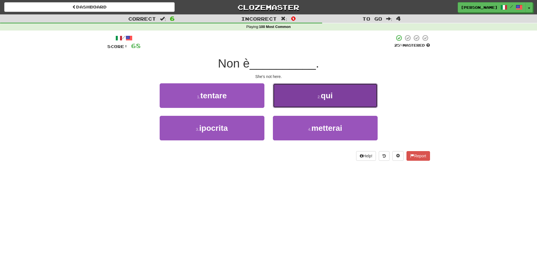
click at [289, 102] on button "2 . qui" at bounding box center [325, 95] width 105 height 25
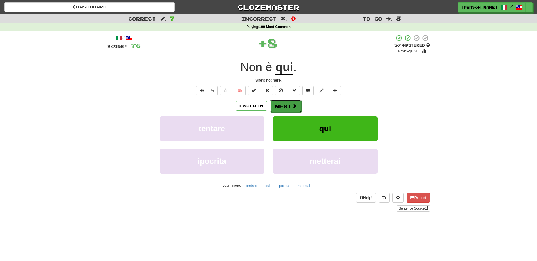
click at [289, 102] on button "Next" at bounding box center [286, 106] width 32 height 13
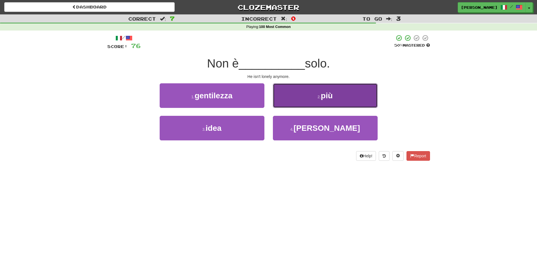
click at [289, 102] on button "2 . più" at bounding box center [325, 95] width 105 height 25
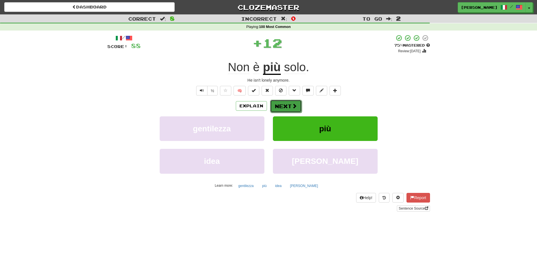
click at [286, 105] on button "Next" at bounding box center [286, 106] width 32 height 13
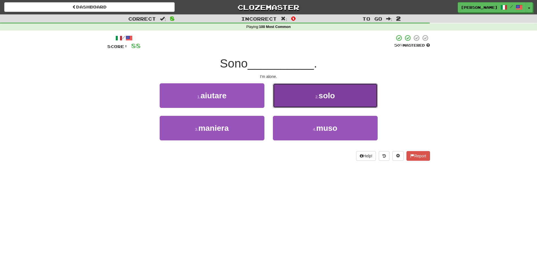
click at [289, 101] on button "2 . solo" at bounding box center [325, 95] width 105 height 25
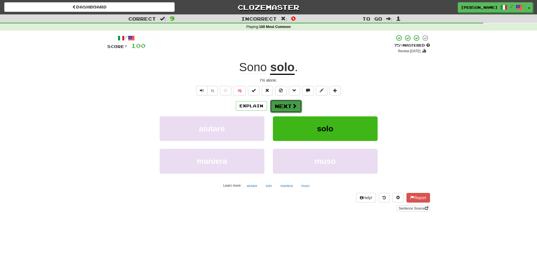
click at [285, 107] on button "Next" at bounding box center [286, 106] width 32 height 13
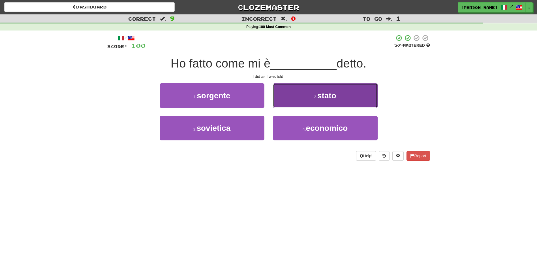
click at [291, 104] on button "2 . stato" at bounding box center [325, 95] width 105 height 25
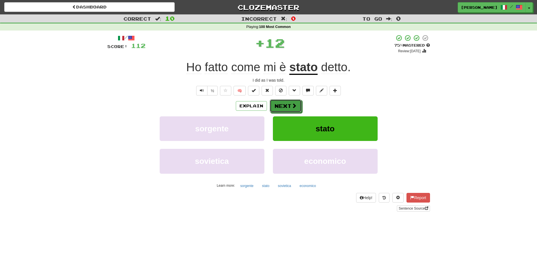
click at [291, 104] on span at bounding box center [293, 105] width 5 height 5
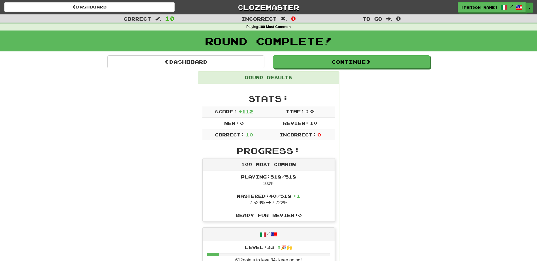
click at [528, 7] on button "Toggle Dropdown" at bounding box center [528, 8] width 7 height 10
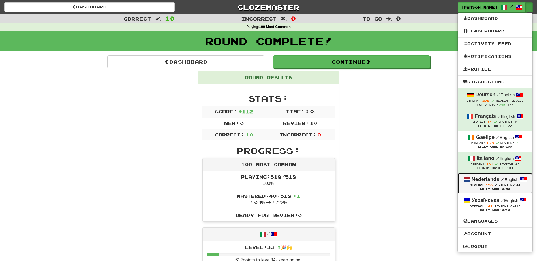
click at [480, 181] on strong "Nederlands" at bounding box center [485, 180] width 28 height 6
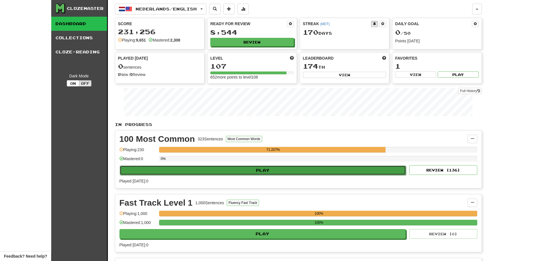
click at [255, 170] on button "Play" at bounding box center [263, 171] width 286 height 10
select select "**"
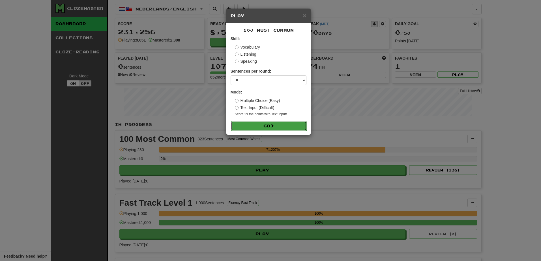
click at [276, 124] on button "Go" at bounding box center [269, 126] width 76 height 10
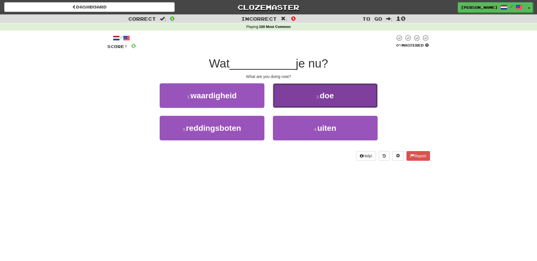
click at [286, 102] on button "2 . doe" at bounding box center [325, 95] width 105 height 25
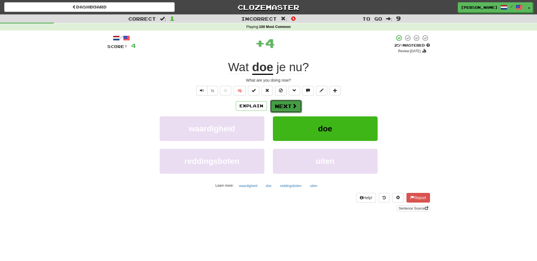
click at [285, 105] on button "Next" at bounding box center [286, 106] width 32 height 13
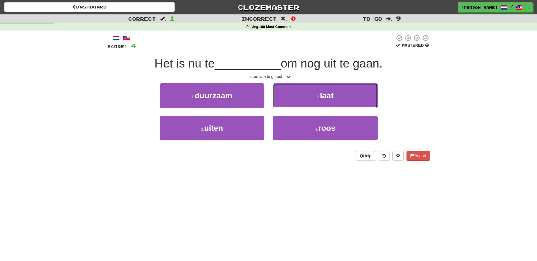
click at [285, 105] on button "2 . laat" at bounding box center [325, 95] width 105 height 25
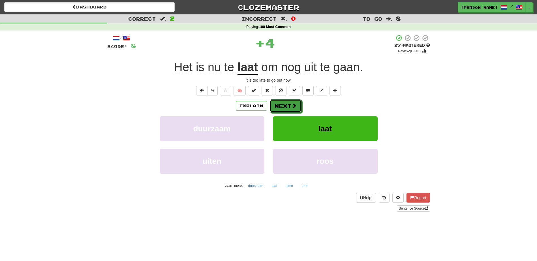
click at [285, 105] on button "Next" at bounding box center [286, 106] width 32 height 13
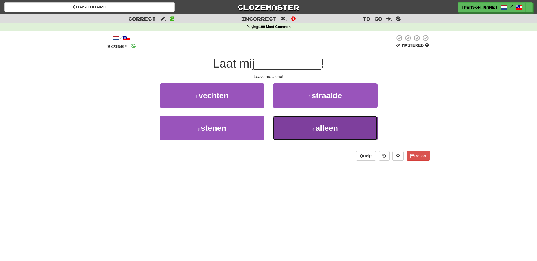
click at [304, 136] on button "4 . alleen" at bounding box center [325, 128] width 105 height 25
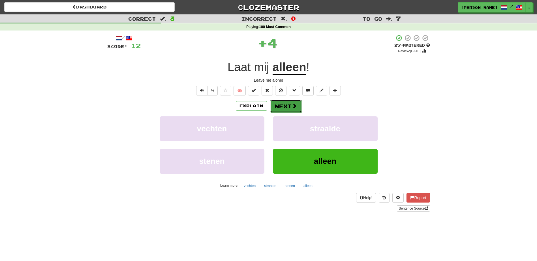
click at [284, 106] on button "Next" at bounding box center [286, 106] width 32 height 13
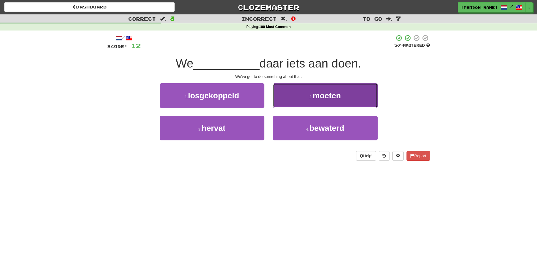
click at [300, 101] on button "2 . moeten" at bounding box center [325, 95] width 105 height 25
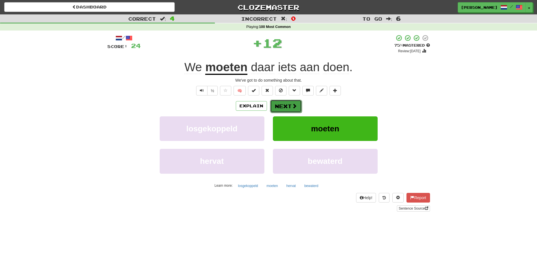
click at [292, 105] on span at bounding box center [294, 106] width 5 height 5
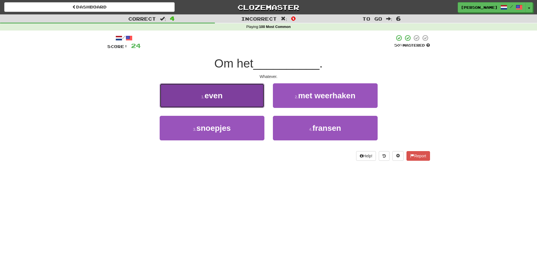
click at [259, 102] on button "1 . even" at bounding box center [212, 95] width 105 height 25
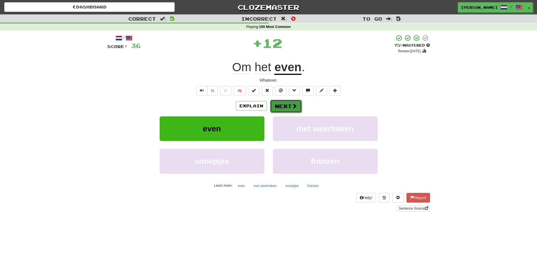
click at [292, 106] on span at bounding box center [294, 106] width 5 height 5
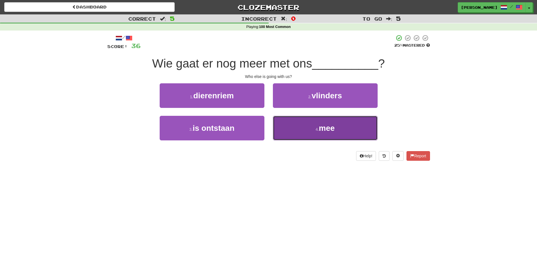
click at [306, 132] on button "4 . mee" at bounding box center [325, 128] width 105 height 25
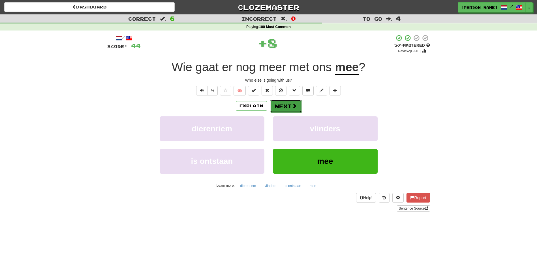
click at [281, 104] on button "Next" at bounding box center [286, 106] width 32 height 13
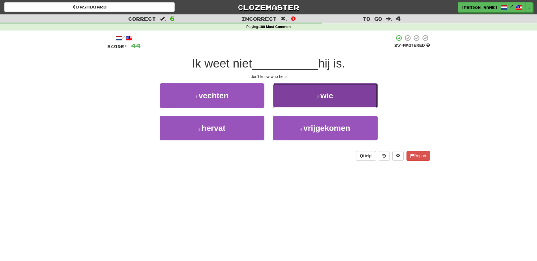
click at [282, 104] on button "2 . wie" at bounding box center [325, 95] width 105 height 25
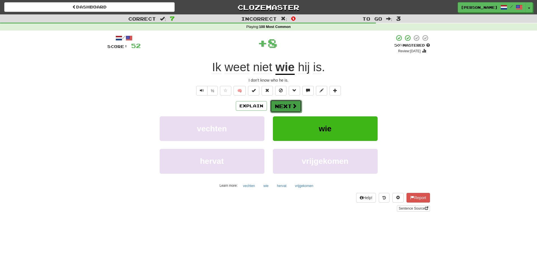
click at [282, 106] on button "Next" at bounding box center [286, 106] width 32 height 13
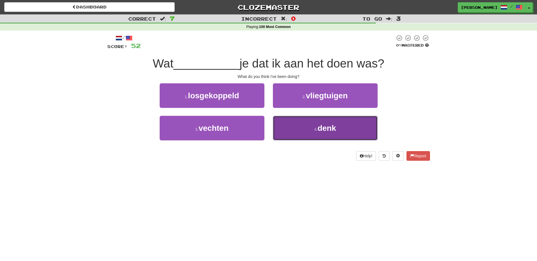
click at [297, 122] on button "4 . denk" at bounding box center [325, 128] width 105 height 25
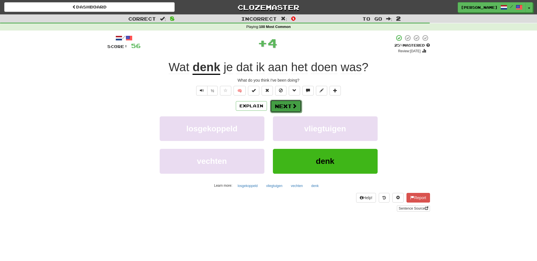
click at [292, 105] on span at bounding box center [294, 106] width 5 height 5
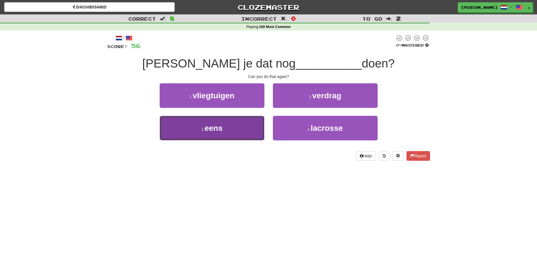
click at [251, 127] on button "3 . eens" at bounding box center [212, 128] width 105 height 25
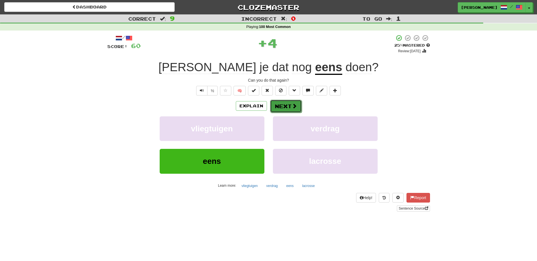
click at [287, 106] on button "Next" at bounding box center [286, 106] width 32 height 13
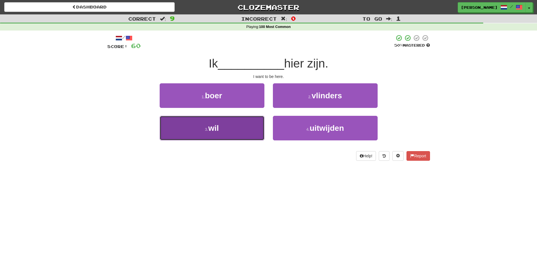
click at [246, 130] on button "3 . wil" at bounding box center [212, 128] width 105 height 25
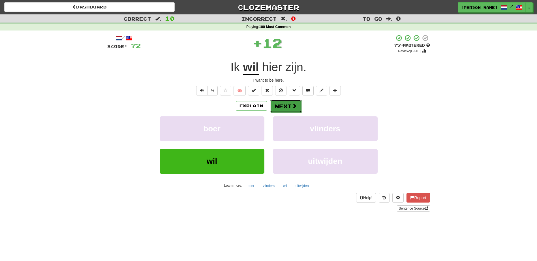
click at [279, 107] on button "Next" at bounding box center [286, 106] width 32 height 13
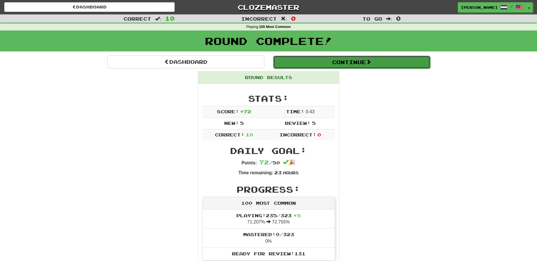
click at [340, 65] on button "Continue" at bounding box center [351, 62] width 157 height 13
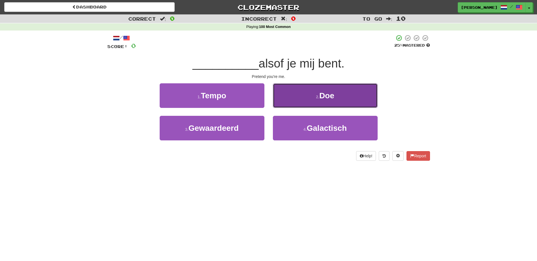
click at [290, 102] on button "2 . Doe" at bounding box center [325, 95] width 105 height 25
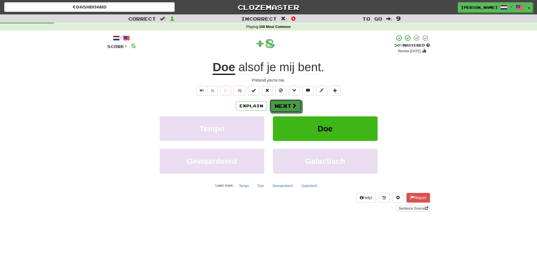
click at [290, 102] on button "Next" at bounding box center [286, 106] width 32 height 13
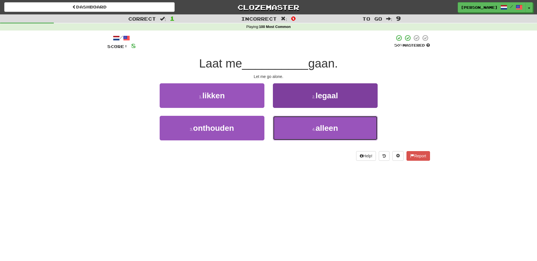
click at [302, 127] on button "4 . alleen" at bounding box center [325, 128] width 105 height 25
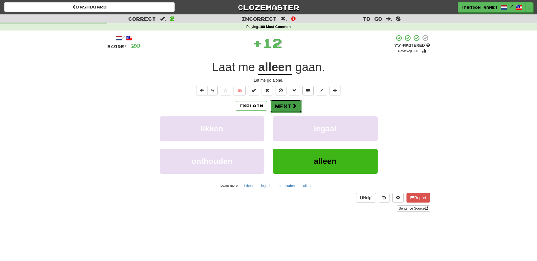
click at [292, 105] on span at bounding box center [294, 106] width 5 height 5
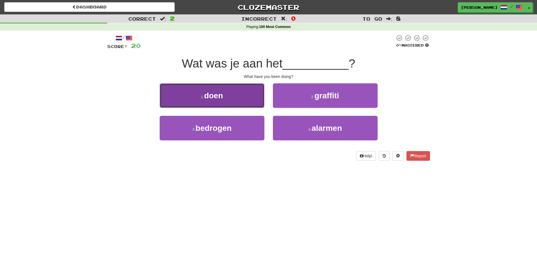
click at [258, 103] on button "1 . doen" at bounding box center [212, 95] width 105 height 25
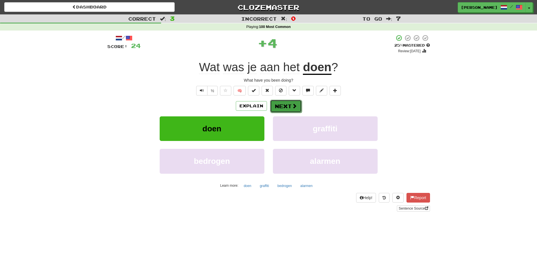
click at [285, 104] on button "Next" at bounding box center [286, 106] width 32 height 13
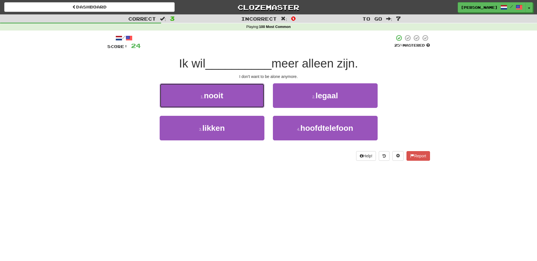
click at [245, 96] on button "1 . nooit" at bounding box center [212, 95] width 105 height 25
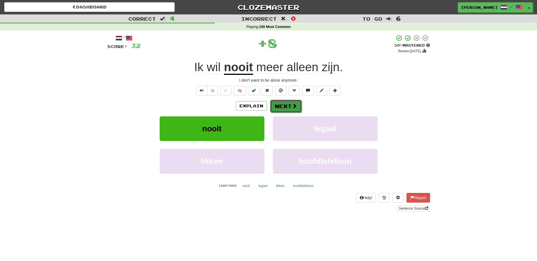
click at [283, 105] on button "Next" at bounding box center [286, 106] width 32 height 13
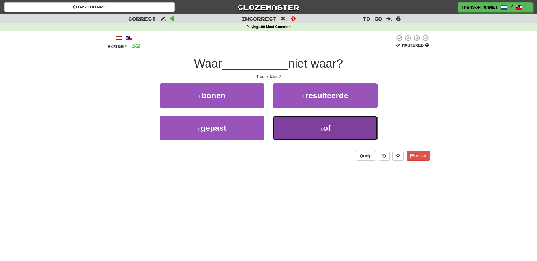
click at [300, 130] on button "4 . of" at bounding box center [325, 128] width 105 height 25
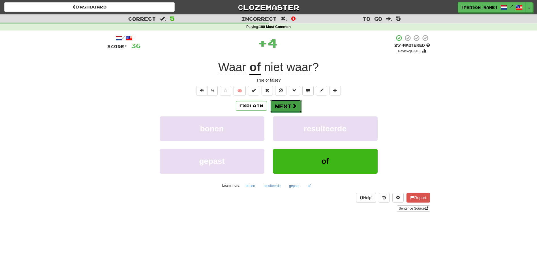
click at [283, 104] on button "Next" at bounding box center [286, 106] width 32 height 13
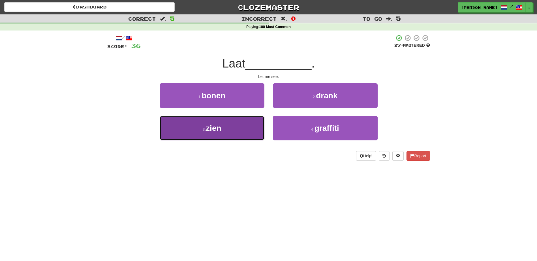
click at [249, 128] on button "3 . zien" at bounding box center [212, 128] width 105 height 25
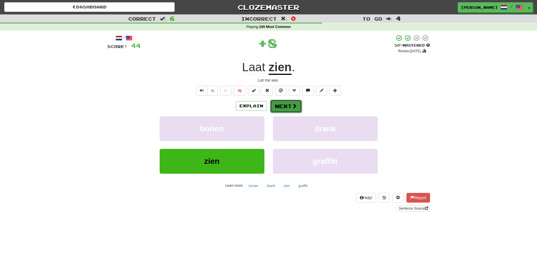
click at [284, 108] on button "Next" at bounding box center [286, 106] width 32 height 13
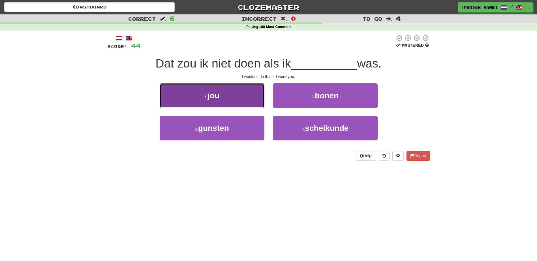
click at [251, 105] on button "1 . jou" at bounding box center [212, 95] width 105 height 25
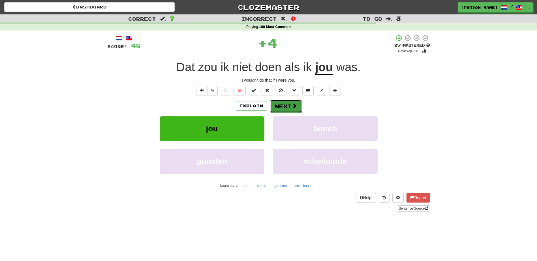
click at [274, 106] on button "Next" at bounding box center [286, 106] width 32 height 13
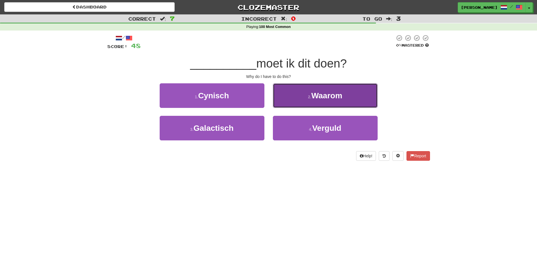
click at [308, 98] on small "2 ." at bounding box center [309, 97] width 3 height 5
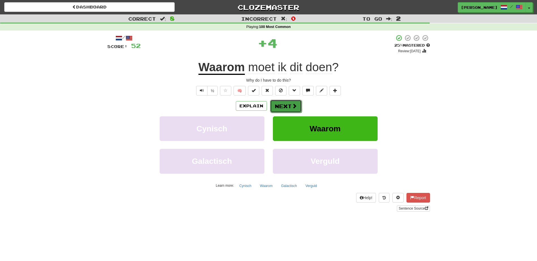
click at [282, 106] on button "Next" at bounding box center [286, 106] width 32 height 13
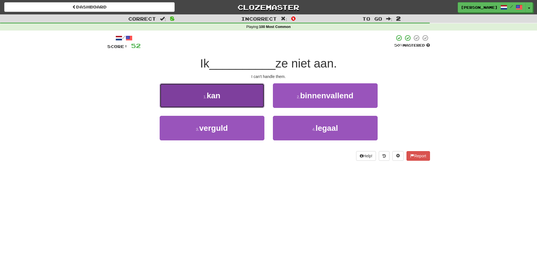
click at [257, 100] on button "1 . kan" at bounding box center [212, 95] width 105 height 25
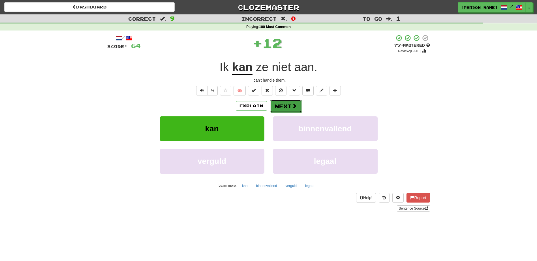
click at [283, 101] on button "Next" at bounding box center [286, 106] width 32 height 13
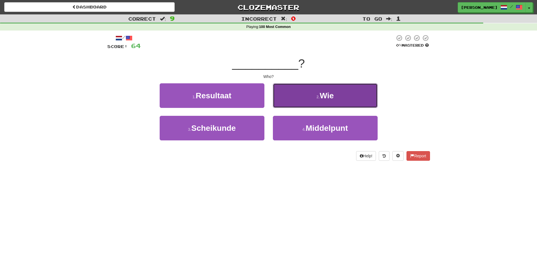
click at [289, 99] on button "2 . Wie" at bounding box center [325, 95] width 105 height 25
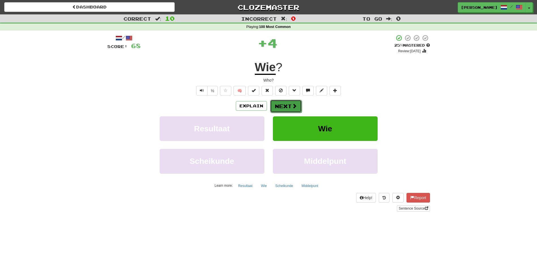
click at [286, 102] on button "Next" at bounding box center [286, 106] width 32 height 13
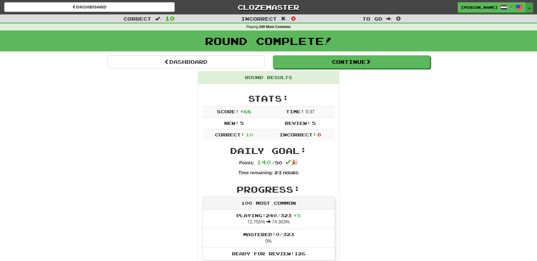
click at [530, 11] on button "Toggle Dropdown" at bounding box center [528, 8] width 7 height 10
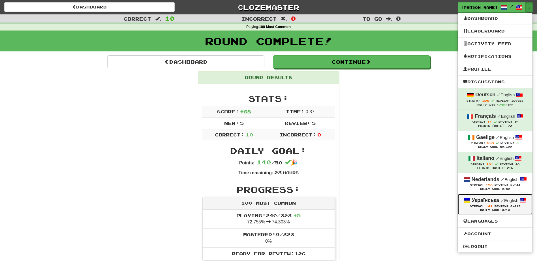
click at [482, 201] on strong "Українська" at bounding box center [484, 201] width 27 height 6
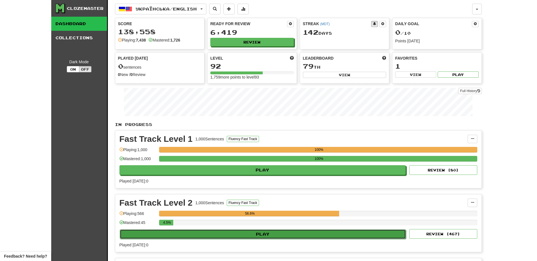
click at [273, 233] on button "Play" at bounding box center [263, 235] width 286 height 10
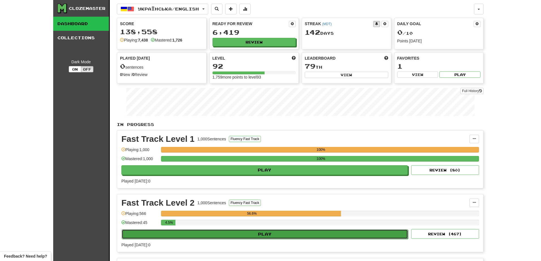
select select "**"
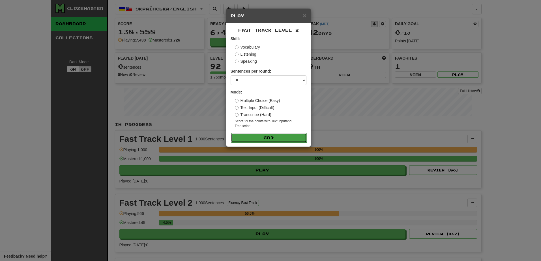
click at [274, 137] on span at bounding box center [272, 138] width 4 height 4
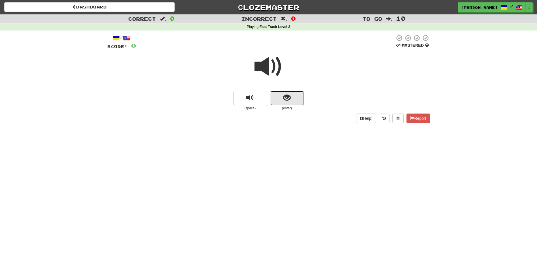
click at [283, 96] on span "show sentence" at bounding box center [287, 98] width 8 height 8
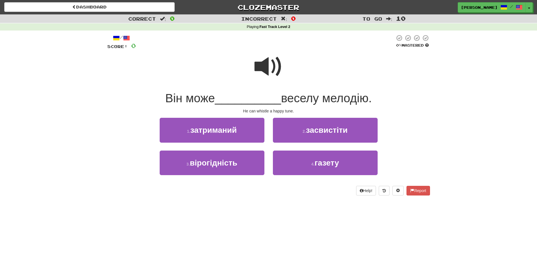
click at [259, 67] on span at bounding box center [268, 67] width 28 height 28
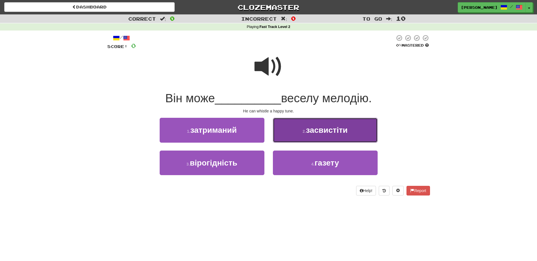
click at [292, 135] on button "2 . засвистіти" at bounding box center [325, 130] width 105 height 25
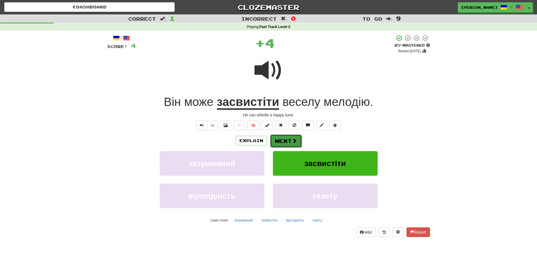
click at [286, 141] on button "Next" at bounding box center [286, 141] width 32 height 13
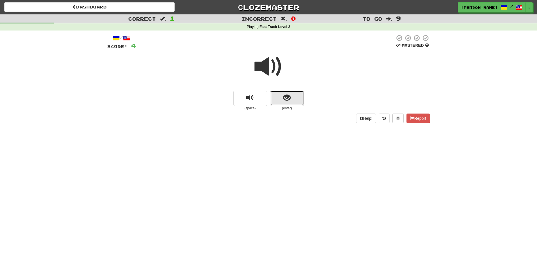
click at [283, 97] on span "show sentence" at bounding box center [287, 98] width 8 height 8
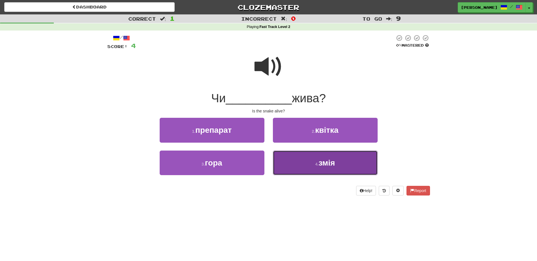
click at [308, 161] on button "4 . змія" at bounding box center [325, 163] width 105 height 25
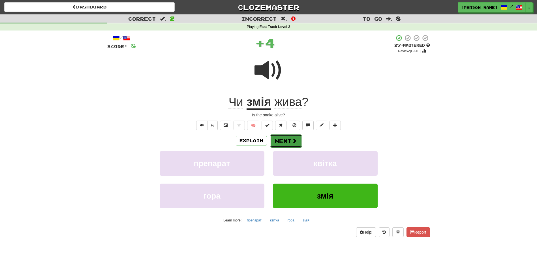
click at [284, 138] on button "Next" at bounding box center [286, 141] width 32 height 13
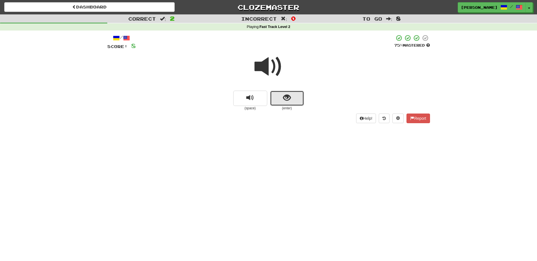
click at [289, 102] on span "show sentence" at bounding box center [287, 98] width 8 height 8
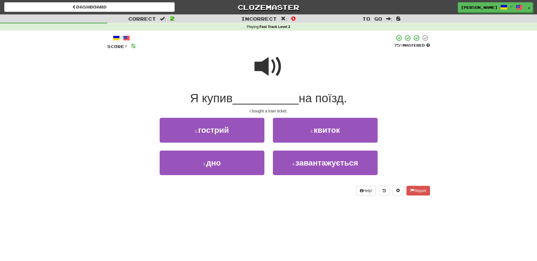
click at [265, 71] on span at bounding box center [268, 67] width 28 height 28
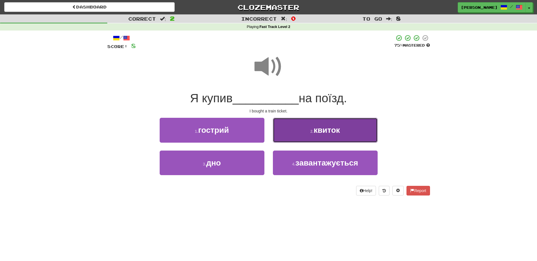
click at [296, 133] on button "2 . квиток" at bounding box center [325, 130] width 105 height 25
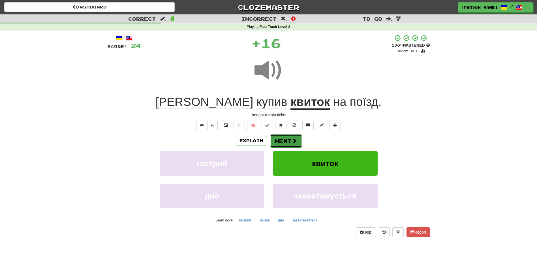
click at [292, 138] on span at bounding box center [294, 140] width 5 height 5
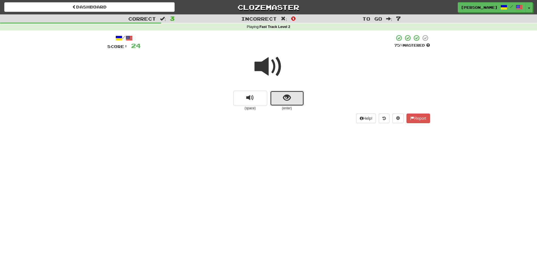
click at [287, 98] on span "show sentence" at bounding box center [287, 98] width 8 height 8
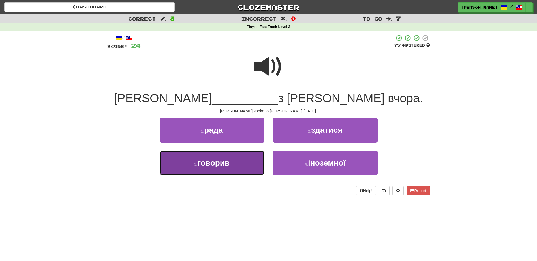
click at [241, 167] on button "3 . говорив" at bounding box center [212, 163] width 105 height 25
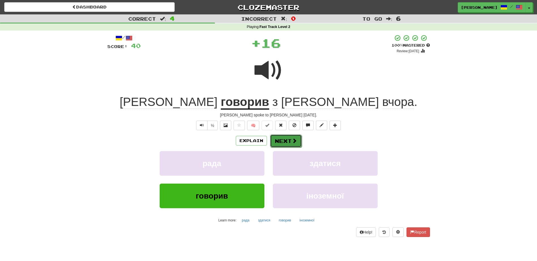
click at [283, 139] on button "Next" at bounding box center [286, 141] width 32 height 13
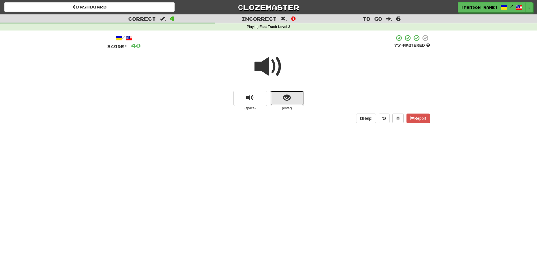
click at [275, 97] on button "show sentence" at bounding box center [287, 98] width 34 height 15
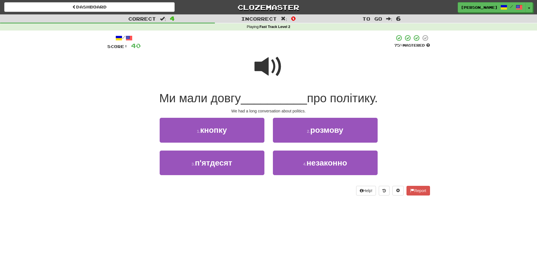
click at [268, 68] on span at bounding box center [268, 67] width 28 height 28
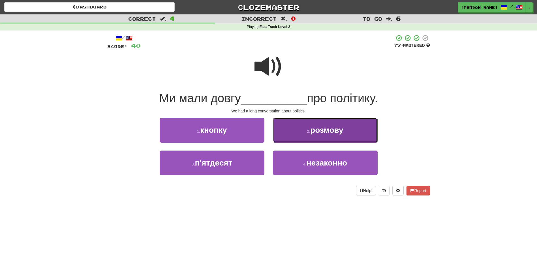
click at [286, 133] on button "2 . розмову" at bounding box center [325, 130] width 105 height 25
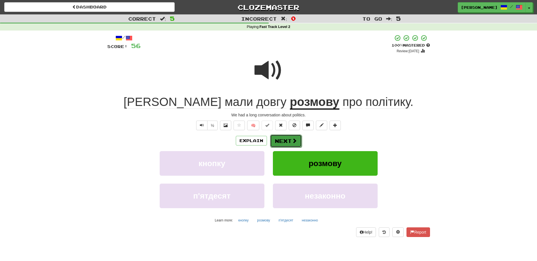
click at [284, 135] on button "Next" at bounding box center [286, 141] width 32 height 13
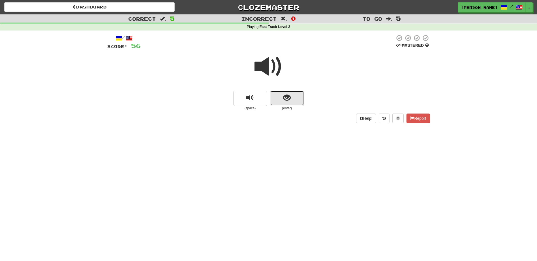
click at [283, 101] on span "show sentence" at bounding box center [287, 98] width 8 height 8
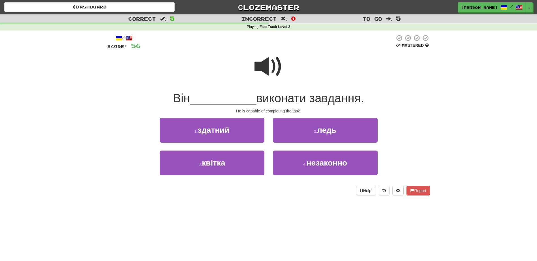
click at [260, 65] on span at bounding box center [268, 67] width 28 height 28
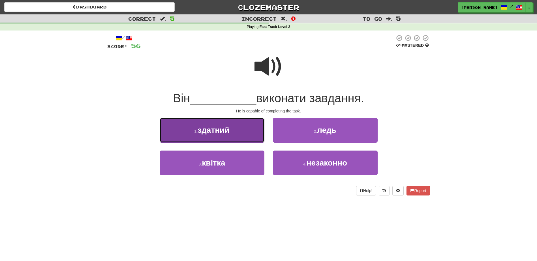
click at [246, 134] on button "1 . здатний" at bounding box center [212, 130] width 105 height 25
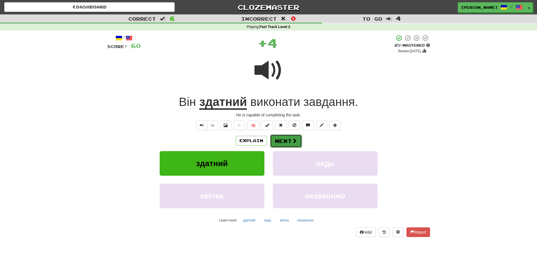
click at [287, 140] on button "Next" at bounding box center [286, 141] width 32 height 13
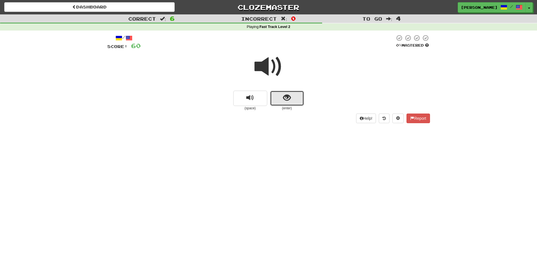
click at [282, 98] on button "show sentence" at bounding box center [287, 98] width 34 height 15
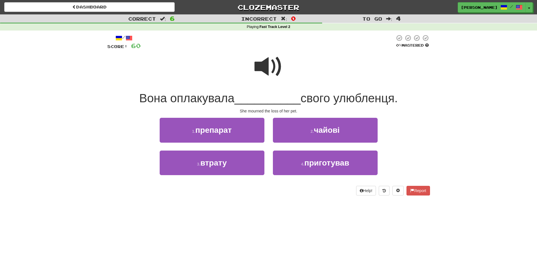
click at [262, 63] on span at bounding box center [268, 67] width 28 height 28
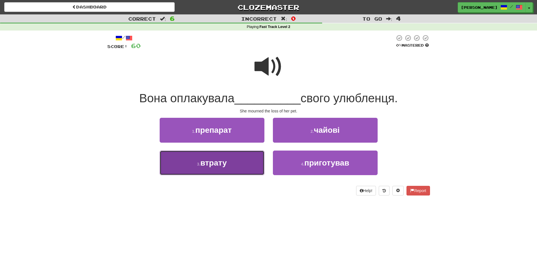
click at [241, 166] on button "3 . втрату" at bounding box center [212, 163] width 105 height 25
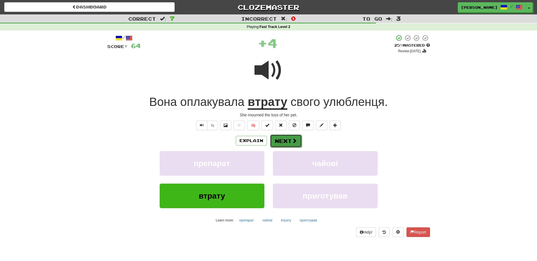
click at [281, 138] on button "Next" at bounding box center [286, 141] width 32 height 13
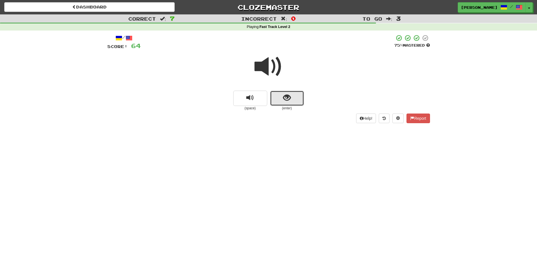
click at [276, 97] on button "show sentence" at bounding box center [287, 98] width 34 height 15
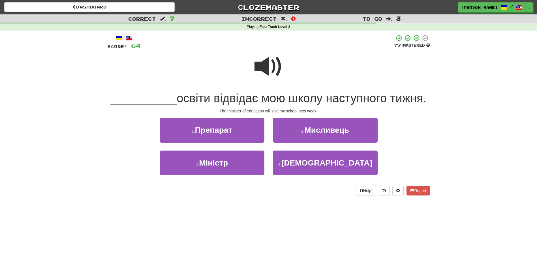
click at [256, 63] on span at bounding box center [268, 67] width 28 height 28
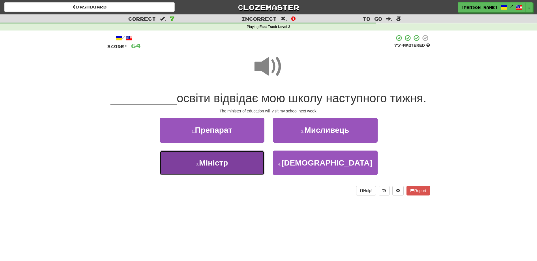
click at [242, 163] on button "3 . Міністр" at bounding box center [212, 163] width 105 height 25
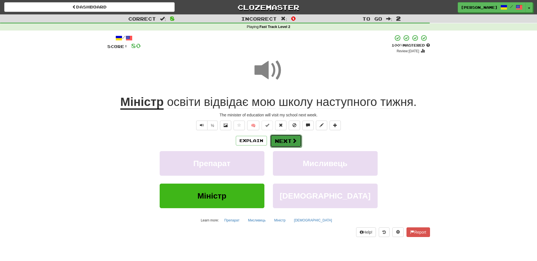
click at [285, 140] on button "Next" at bounding box center [286, 141] width 32 height 13
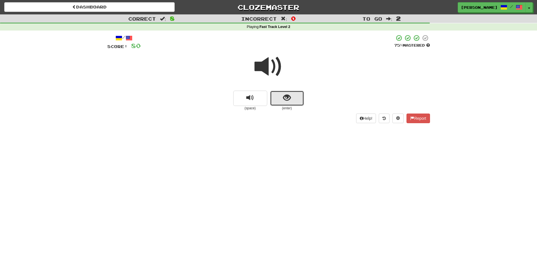
click at [278, 97] on button "show sentence" at bounding box center [287, 98] width 34 height 15
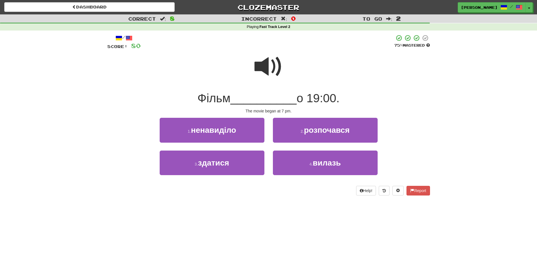
click at [259, 62] on span at bounding box center [268, 67] width 28 height 28
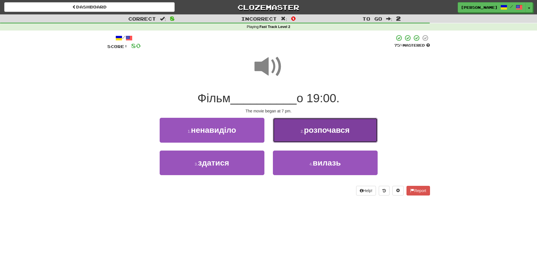
click at [306, 138] on button "2 . розпочався" at bounding box center [325, 130] width 105 height 25
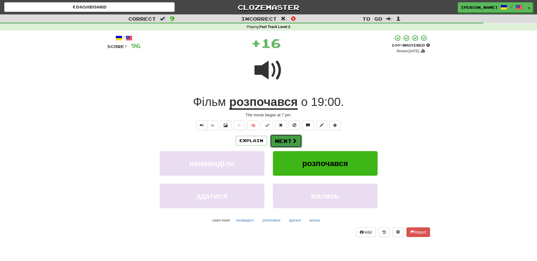
click at [286, 141] on button "Next" at bounding box center [286, 141] width 32 height 13
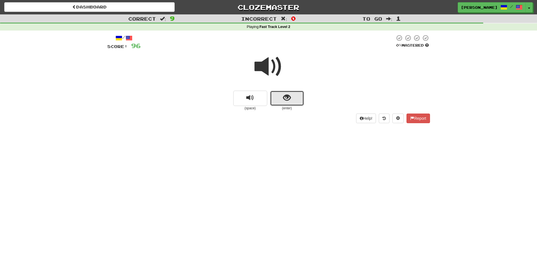
click at [289, 100] on span "show sentence" at bounding box center [287, 98] width 8 height 8
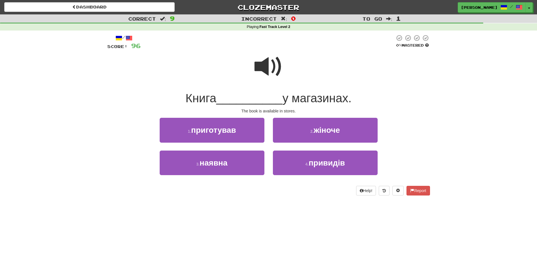
click at [258, 64] on span at bounding box center [268, 67] width 28 height 28
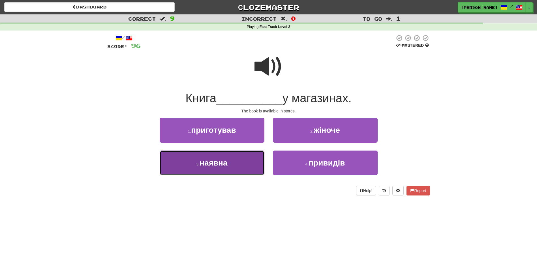
click at [251, 163] on button "3 . наявна" at bounding box center [212, 163] width 105 height 25
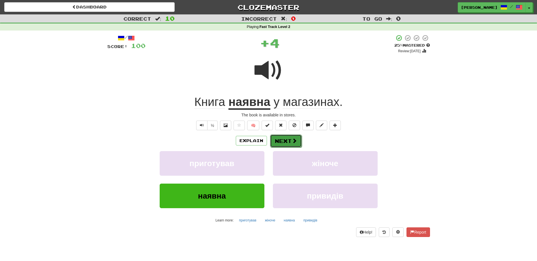
click at [292, 141] on span at bounding box center [294, 140] width 5 height 5
